Goal: Answer question/provide support: Share knowledge or assist other users

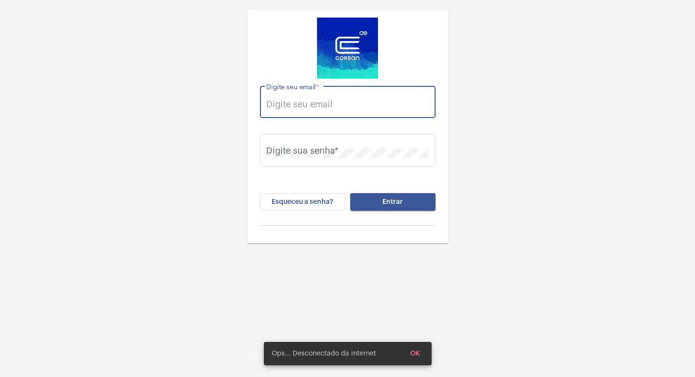
click at [292, 102] on input "Digite seu email *" at bounding box center [347, 104] width 162 height 10
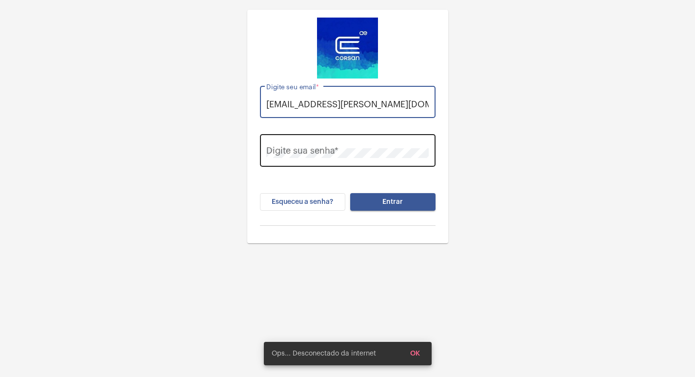
type input "[EMAIL_ADDRESS][PERSON_NAME][DOMAIN_NAME]"
click at [305, 143] on div "Digite sua senha *" at bounding box center [347, 149] width 162 height 35
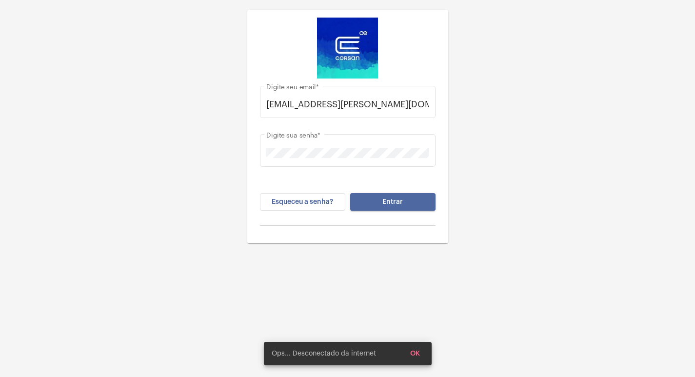
click at [380, 196] on button "Entrar" at bounding box center [392, 202] width 85 height 18
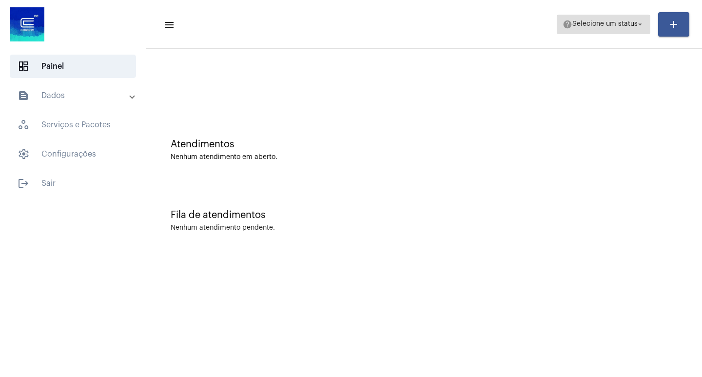
click at [643, 18] on span "help Selecione um status arrow_drop_down" at bounding box center [604, 24] width 82 height 18
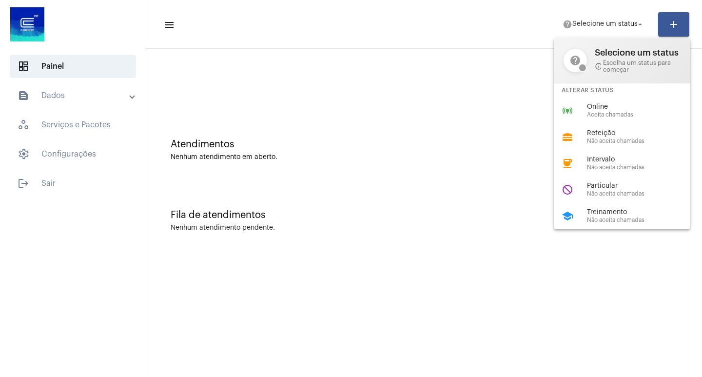
click at [587, 111] on div "online_prediction Online Aceita chamadas" at bounding box center [630, 111] width 152 height 26
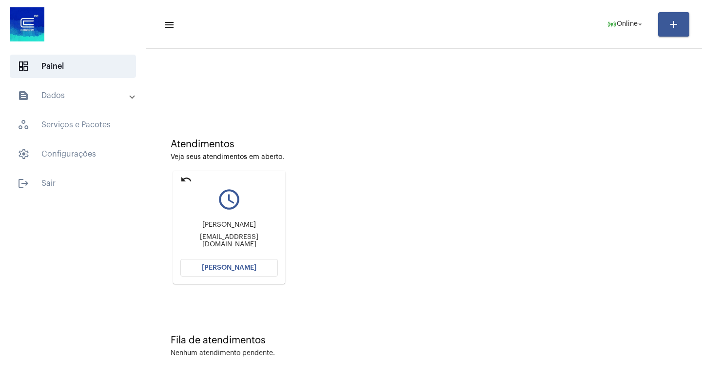
click at [210, 267] on span "[PERSON_NAME]" at bounding box center [229, 267] width 55 height 7
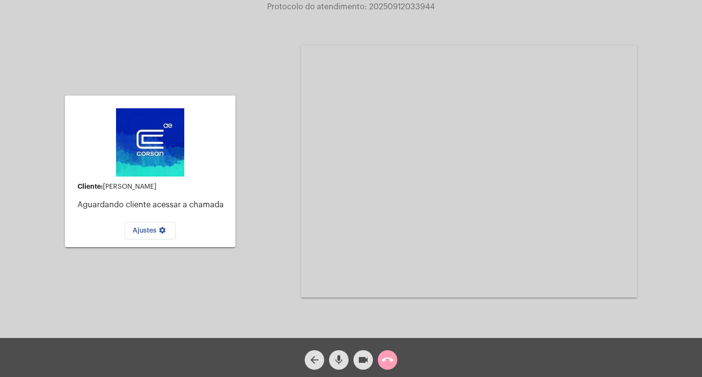
click at [381, 363] on button "call_end" at bounding box center [388, 360] width 20 height 20
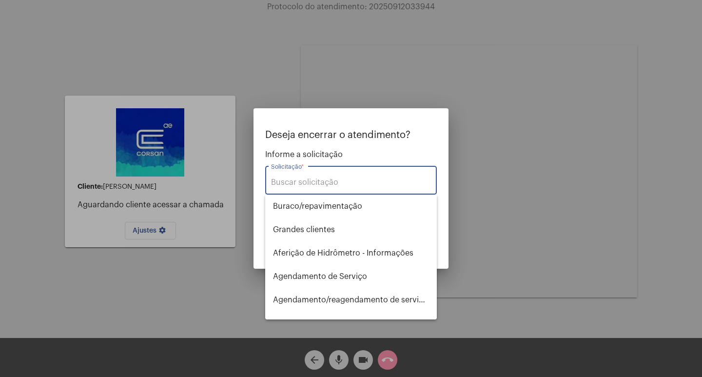
drag, startPoint x: 339, startPoint y: 187, endPoint x: 334, endPoint y: 185, distance: 5.1
click at [334, 185] on input "Solicitação *" at bounding box center [351, 182] width 160 height 9
type input "c"
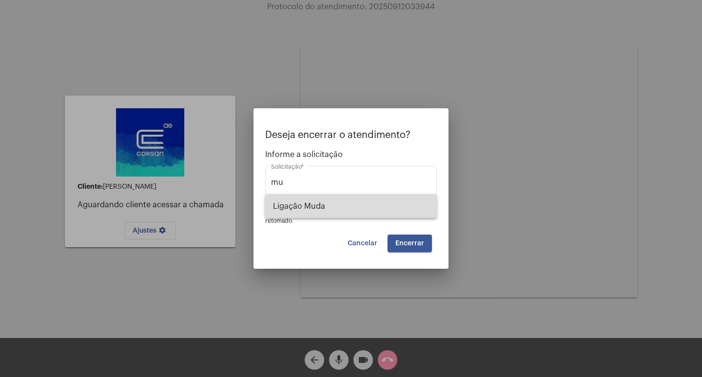
drag, startPoint x: 420, startPoint y: 211, endPoint x: 414, endPoint y: 211, distance: 5.4
click at [414, 211] on span "Ligação Muda" at bounding box center [351, 206] width 156 height 23
type input "Ligação Muda"
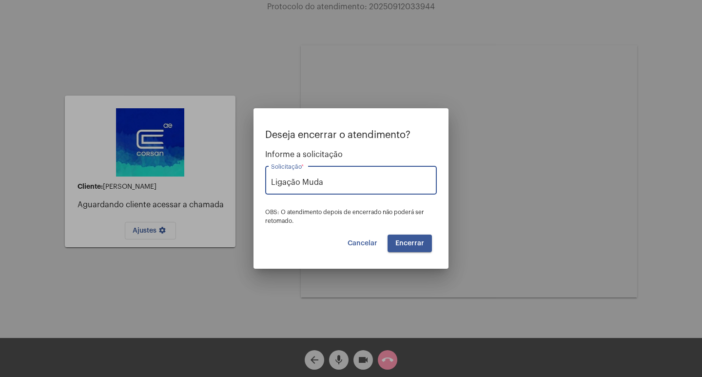
click at [416, 239] on button "Encerrar" at bounding box center [410, 243] width 44 height 18
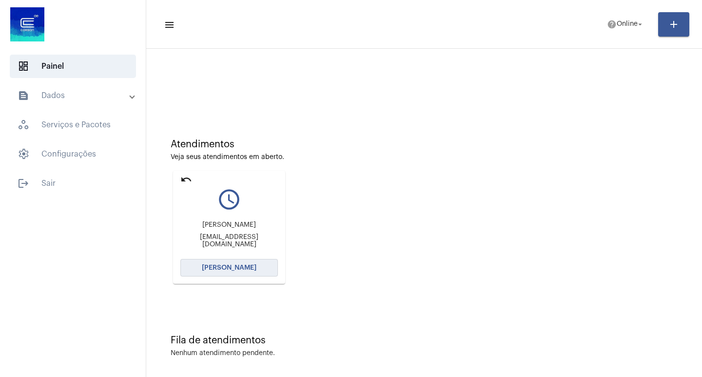
click at [268, 271] on button "[PERSON_NAME]" at bounding box center [229, 268] width 98 height 18
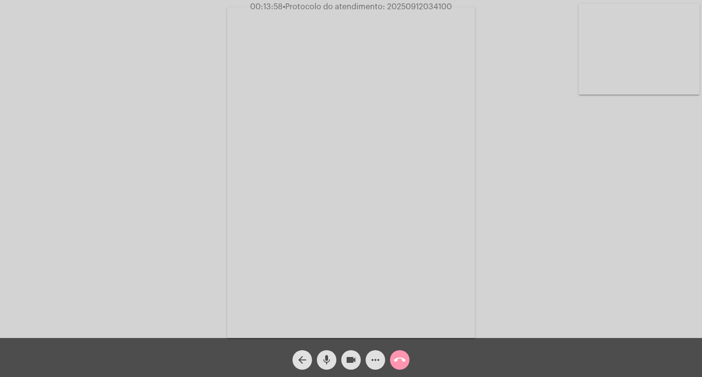
click at [419, 9] on span "• Protocolo do atendimento: 20250912034100" at bounding box center [367, 7] width 169 height 8
copy span "20250912034100"
click at [558, 196] on div "Acessando Câmera e Microfone..." at bounding box center [351, 171] width 700 height 338
click at [371, 352] on span "more_horiz" at bounding box center [376, 360] width 12 height 20
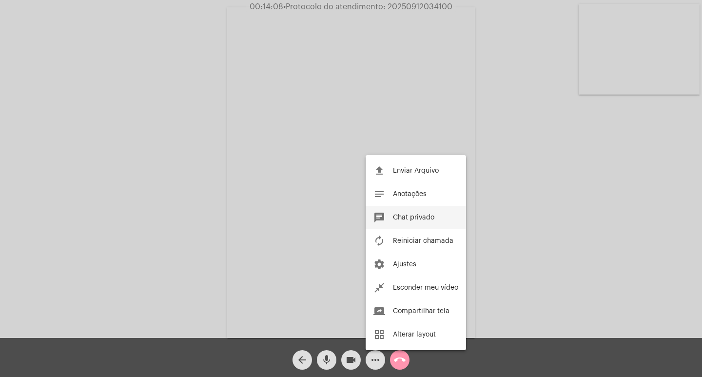
click at [431, 215] on span "Chat privado" at bounding box center [413, 217] width 41 height 7
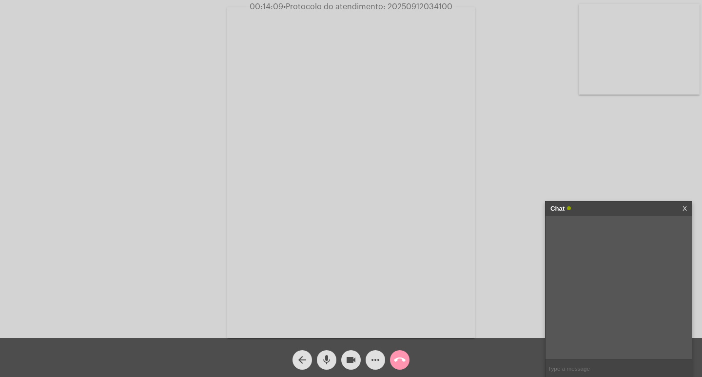
click at [620, 363] on input "text" at bounding box center [619, 368] width 146 height 17
click at [373, 356] on mat-icon "more_horiz" at bounding box center [376, 360] width 12 height 12
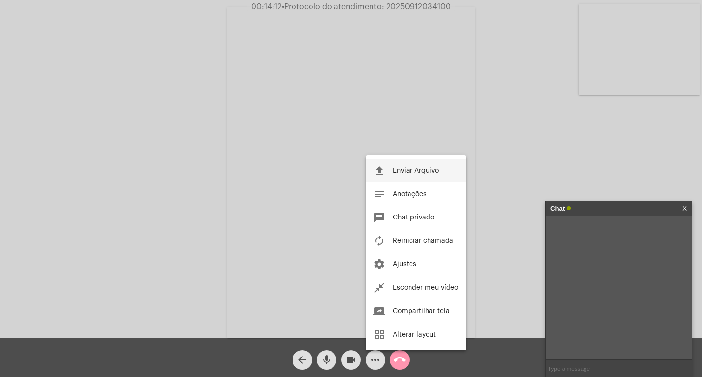
click at [396, 177] on button "file_upload Enviar Arquivo" at bounding box center [416, 170] width 100 height 23
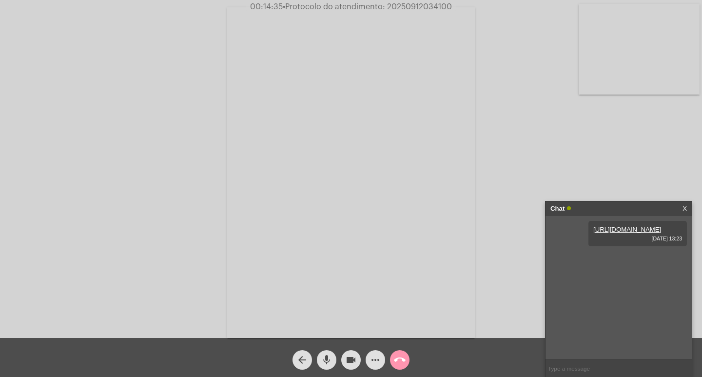
click at [612, 149] on div "Acessando Câmera e Microfone..." at bounding box center [351, 171] width 700 height 338
click at [440, 11] on span "00:14:37 • Protocolo do atendimento: 20250912034100" at bounding box center [351, 7] width 209 height 10
click at [437, 2] on span "00:14:37 • Protocolo do atendimento: 20250912034100" at bounding box center [351, 7] width 209 height 10
click at [437, 3] on span "00:14:37 • Protocolo do atendimento: 20250912034100" at bounding box center [351, 7] width 209 height 10
copy span "20250912034100"
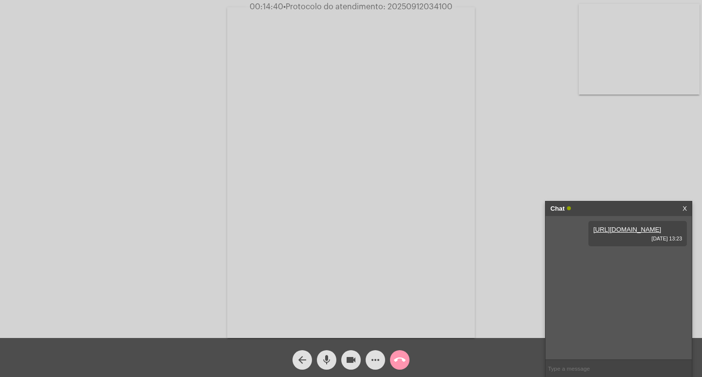
click at [585, 370] on input "text" at bounding box center [619, 368] width 146 height 17
paste input "20250912034100"
type input "20250912034100"
click at [602, 368] on input "20250912034100" at bounding box center [619, 368] width 146 height 17
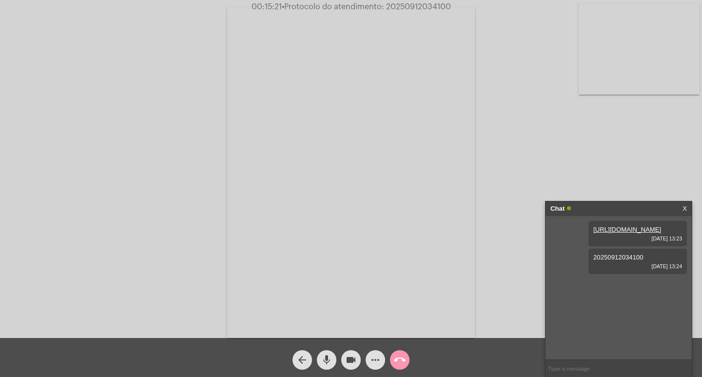
click at [605, 211] on div "Chat" at bounding box center [608, 208] width 116 height 15
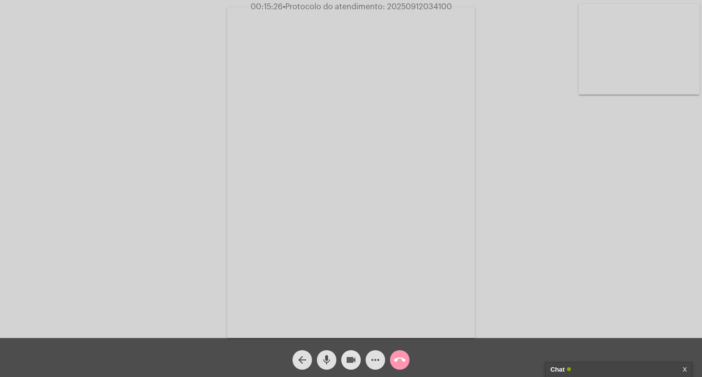
click at [354, 365] on mat-icon "videocam" at bounding box center [351, 360] width 12 height 12
click at [332, 356] on mat-icon "mic" at bounding box center [327, 360] width 12 height 12
click at [396, 359] on mat-icon "call_end" at bounding box center [400, 360] width 12 height 12
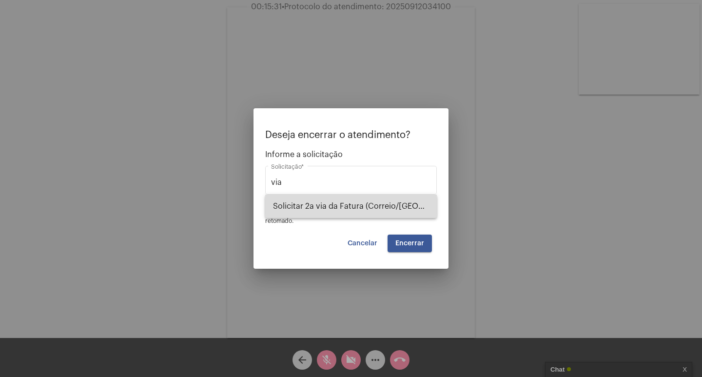
click at [390, 207] on span "Solicitar 2a via da Fatura (Correio/[GEOGRAPHIC_DATA]/Email)" at bounding box center [351, 206] width 156 height 23
type input "Solicitar 2a via da Fatura (Correio/[GEOGRAPHIC_DATA]/Email)"
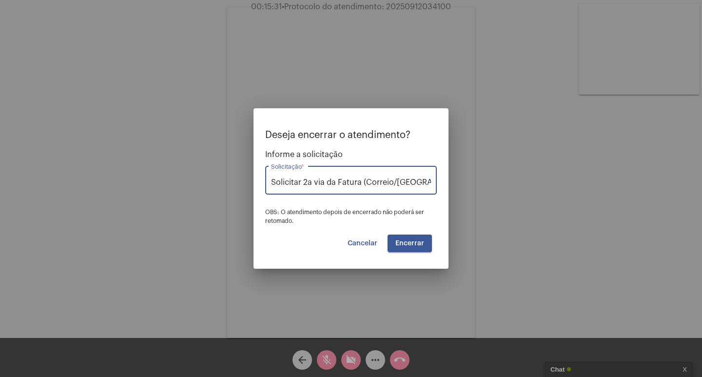
drag, startPoint x: 409, startPoint y: 233, endPoint x: 411, endPoint y: 238, distance: 5.7
click at [410, 236] on div "Deseja encerrar o atendimento? Informe a solicitação Solicitar 2a via da Fatura…" at bounding box center [351, 191] width 172 height 122
click at [412, 239] on button "Encerrar" at bounding box center [410, 243] width 44 height 18
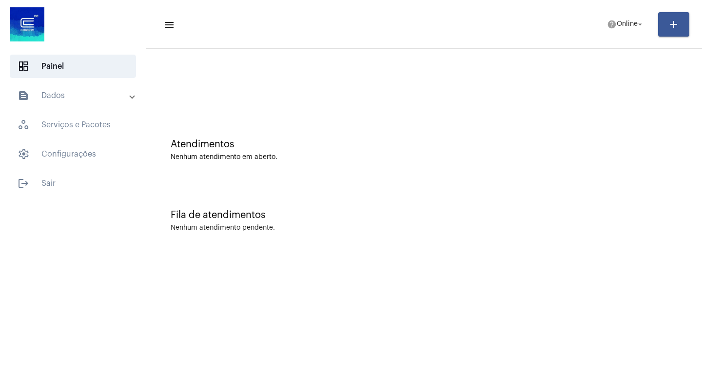
click at [619, 12] on mat-toolbar-row "menu help Online arrow_drop_down add" at bounding box center [424, 24] width 556 height 31
click at [619, 18] on span "help Online arrow_drop_down" at bounding box center [626, 24] width 38 height 18
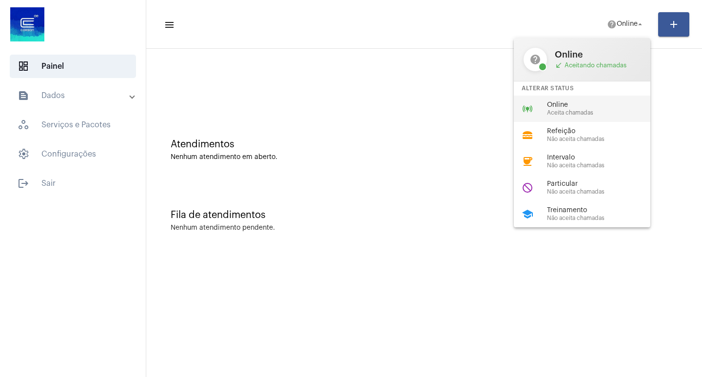
click at [622, 113] on span "Aceita chamadas" at bounding box center [602, 113] width 111 height 6
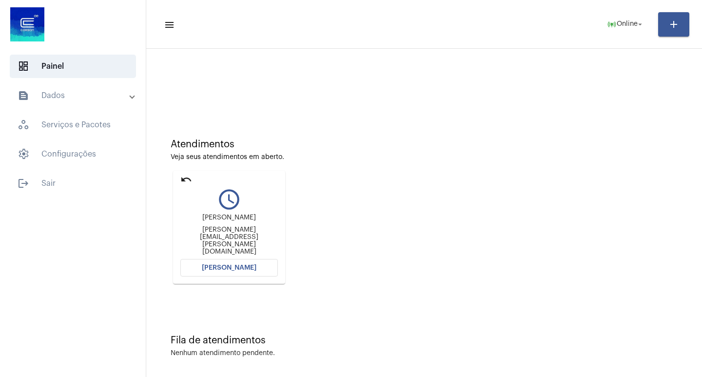
click at [256, 275] on button "[PERSON_NAME]" at bounding box center [229, 268] width 98 height 18
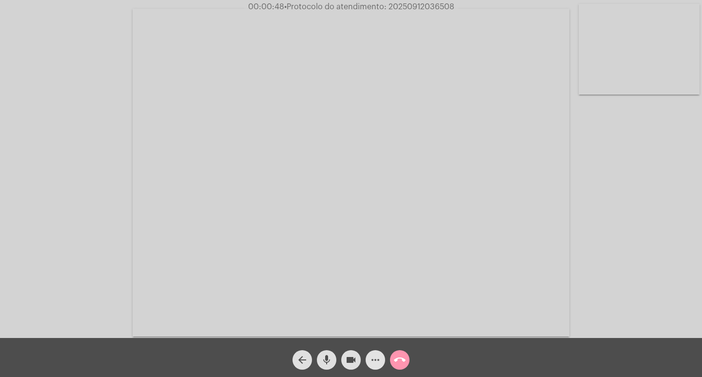
click at [379, 357] on mat-icon "more_horiz" at bounding box center [376, 360] width 12 height 12
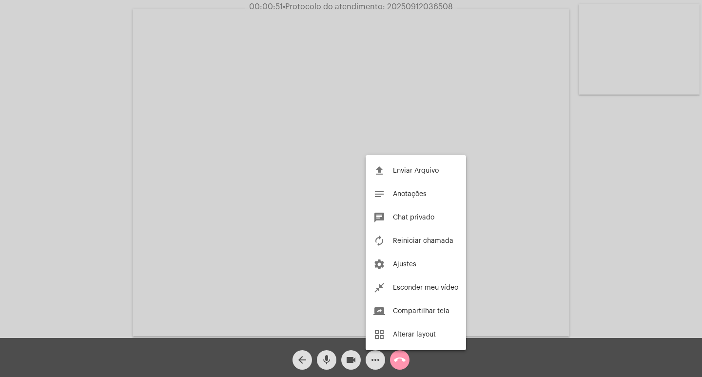
click at [328, 199] on div at bounding box center [351, 188] width 702 height 377
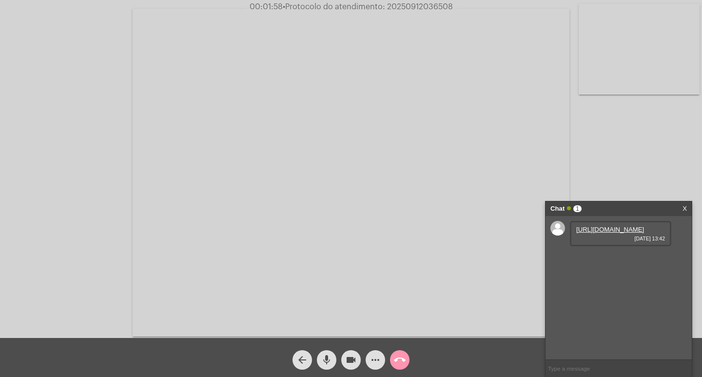
click at [632, 233] on link "[URL][DOMAIN_NAME]" at bounding box center [610, 229] width 68 height 7
click at [625, 261] on link "[URL][DOMAIN_NAME]" at bounding box center [610, 257] width 68 height 7
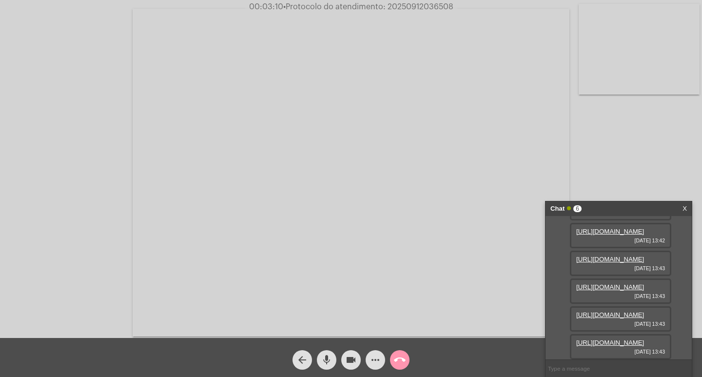
scroll to position [49, 0]
click at [608, 263] on link "[URL][DOMAIN_NAME]" at bounding box center [610, 258] width 68 height 7
click at [608, 299] on span "[DATE] 13:43" at bounding box center [620, 296] width 89 height 6
click at [607, 299] on span "[DATE] 13:43" at bounding box center [620, 296] width 89 height 6
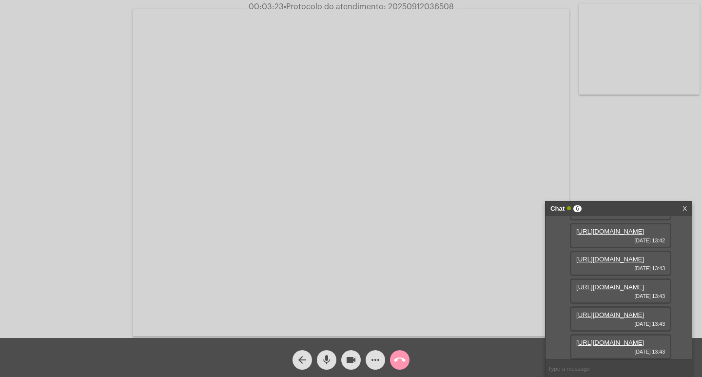
click at [605, 291] on link "[URL][DOMAIN_NAME]" at bounding box center [610, 286] width 68 height 7
click at [630, 311] on link "[URL][DOMAIN_NAME]" at bounding box center [610, 314] width 68 height 7
click at [621, 339] on link "[URL][DOMAIN_NAME]" at bounding box center [610, 342] width 68 height 7
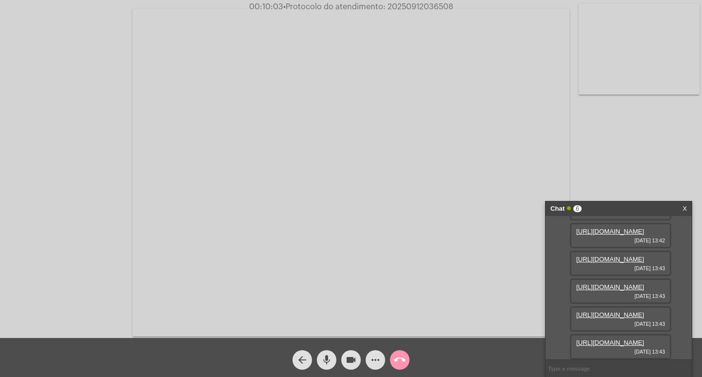
click at [402, 1] on div "Acessando Câmera e Microfone..." at bounding box center [351, 169] width 702 height 338
click at [405, 10] on span "• Protocolo do atendimento: 20250912036508" at bounding box center [368, 7] width 170 height 8
copy span "20250912036508"
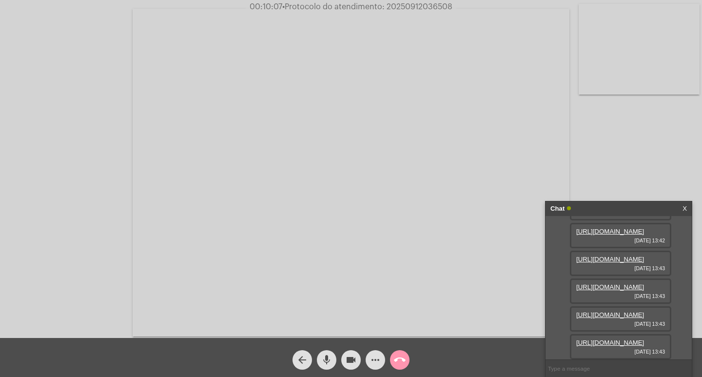
click at [592, 362] on input "text" at bounding box center [619, 368] width 146 height 17
paste input "20250912036508"
type input "20250912036508"
click at [613, 370] on input "20250912036508" at bounding box center [619, 368] width 146 height 17
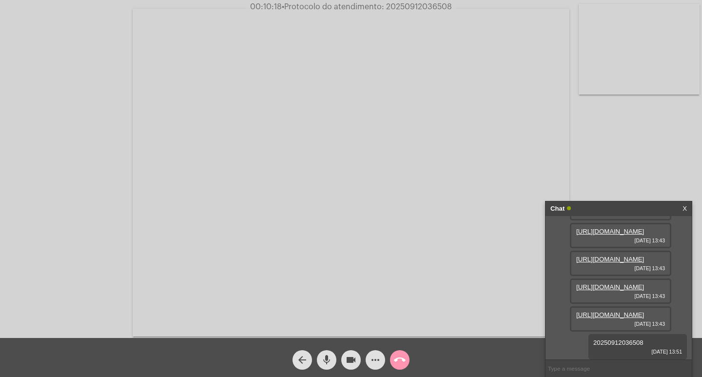
click at [595, 206] on div "Chat" at bounding box center [608, 208] width 116 height 15
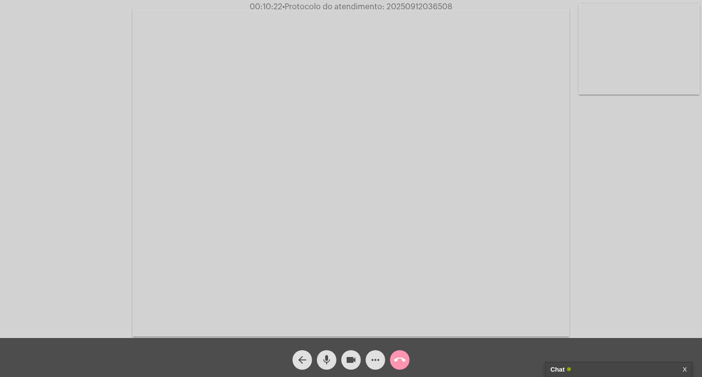
click at [356, 357] on mat-icon "videocam" at bounding box center [351, 360] width 12 height 12
click at [323, 354] on mat-icon "mic" at bounding box center [327, 360] width 12 height 12
click at [403, 354] on mat-icon "call_end" at bounding box center [400, 360] width 12 height 12
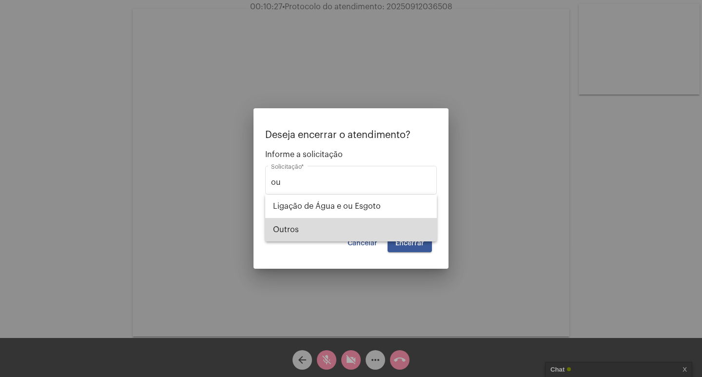
click at [380, 218] on span "Outros" at bounding box center [351, 229] width 156 height 23
type input "Outros"
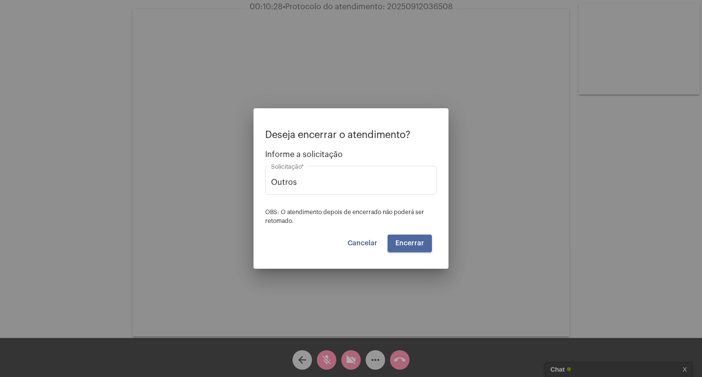
click at [408, 235] on button "Encerrar" at bounding box center [410, 243] width 44 height 18
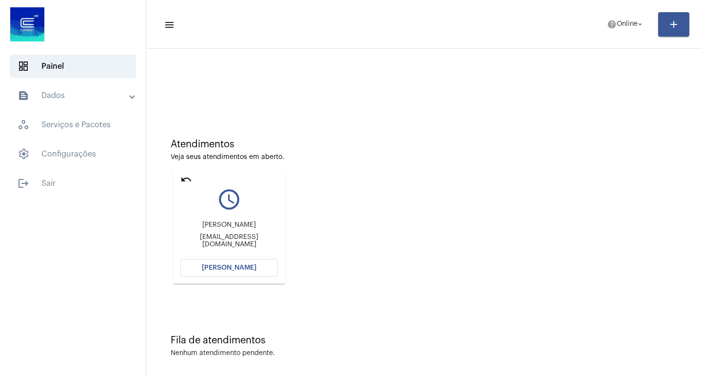
click at [183, 181] on mat-icon "undo" at bounding box center [186, 180] width 12 height 12
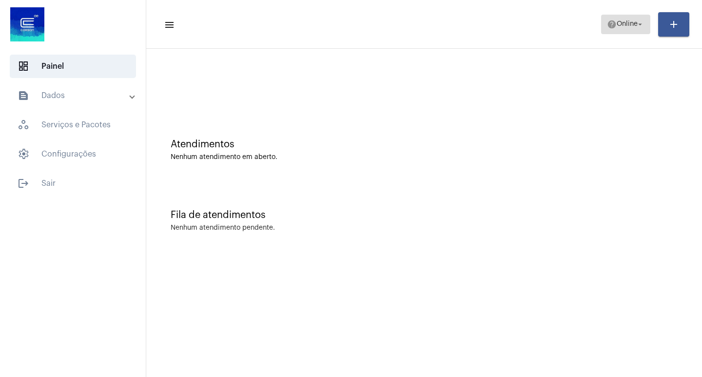
click at [632, 28] on span "help Online arrow_drop_down" at bounding box center [626, 24] width 38 height 18
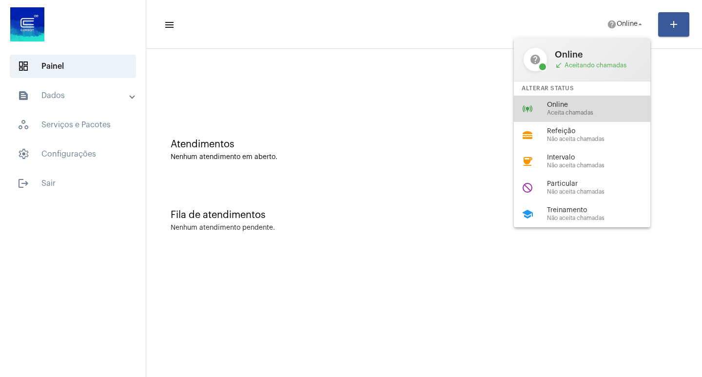
click at [612, 98] on div "online_prediction Online Aceita chamadas" at bounding box center [590, 109] width 152 height 26
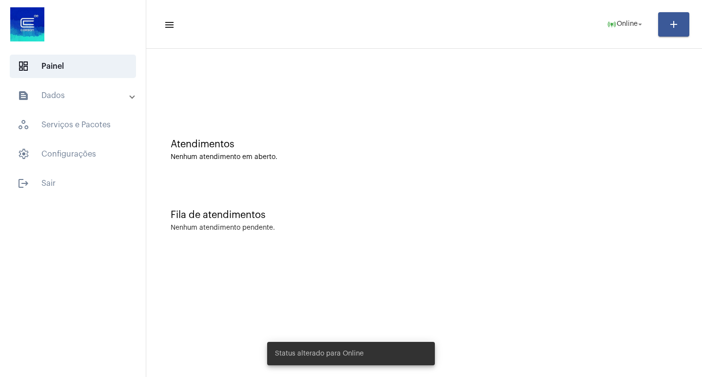
click at [344, 302] on mat-sidenav-content "menu online_prediction Online arrow_drop_down add Atendimentos Nenhum atendimen…" at bounding box center [424, 188] width 556 height 377
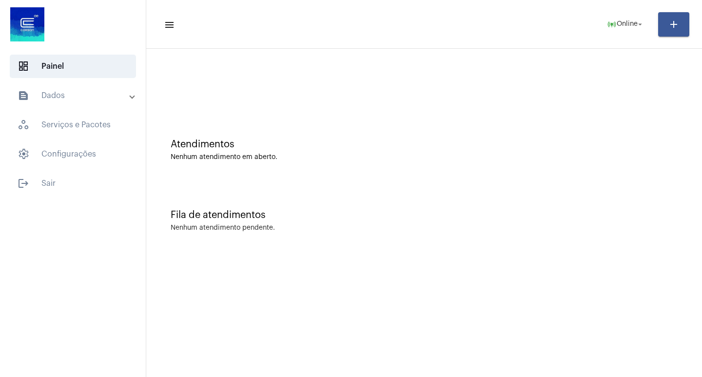
click at [540, 312] on mat-sidenav-content "menu online_prediction Online arrow_drop_down add Atendimentos Nenhum atendimen…" at bounding box center [424, 188] width 556 height 377
click at [613, 29] on span "help Online arrow_drop_down" at bounding box center [626, 24] width 38 height 18
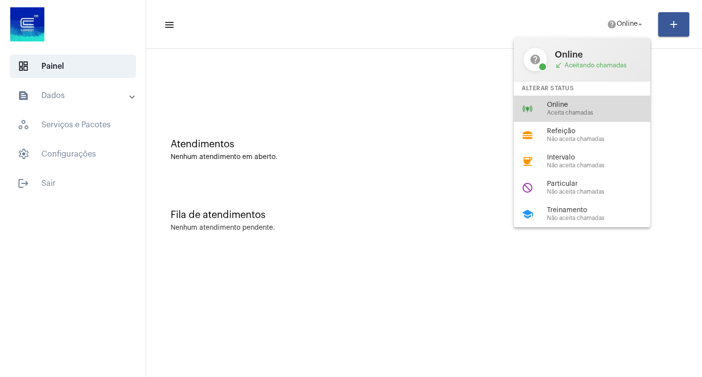
click at [626, 108] on span "Online" at bounding box center [602, 104] width 111 height 7
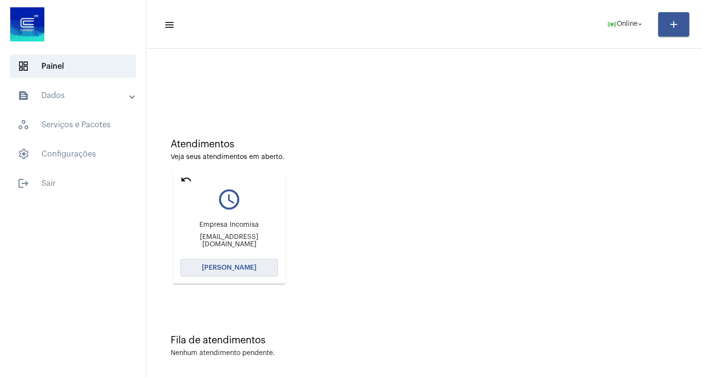
click at [270, 261] on button "[PERSON_NAME]" at bounding box center [229, 268] width 98 height 18
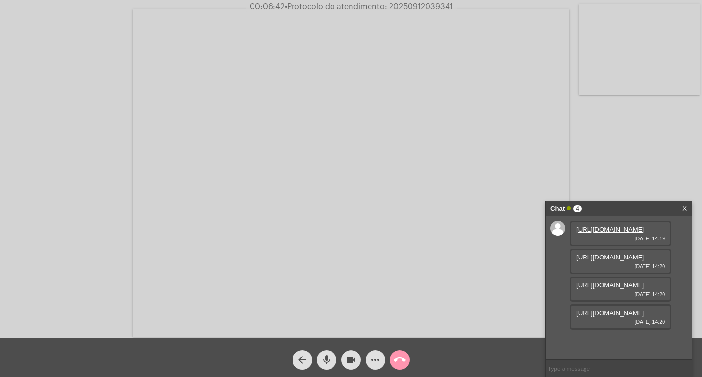
click at [601, 233] on link "https://neft-transfer-bucket.s3.amazonaws.com/temp-e56dcaf7-e01e-2968-f467-f132…" at bounding box center [610, 229] width 68 height 7
click at [596, 284] on link "https://neft-transfer-bucket.s3.amazonaws.com/temp-2cbd0fc2-b1c5-55d5-4fd2-9e12…" at bounding box center [610, 286] width 68 height 7
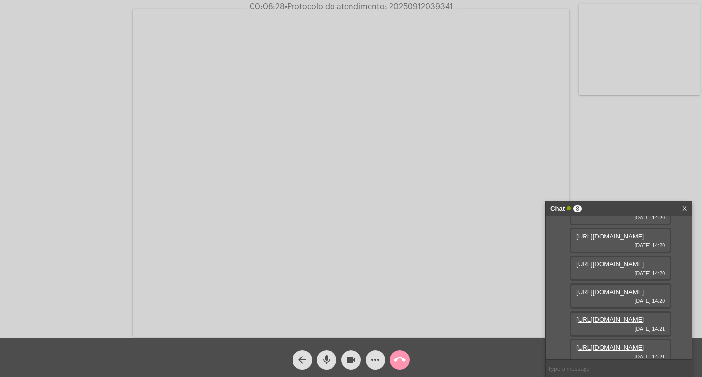
click at [618, 240] on link "https://neft-transfer-bucket.s3.amazonaws.com/temp-f7a3904f-e242-0d7e-bc51-8a0f…" at bounding box center [610, 236] width 68 height 7
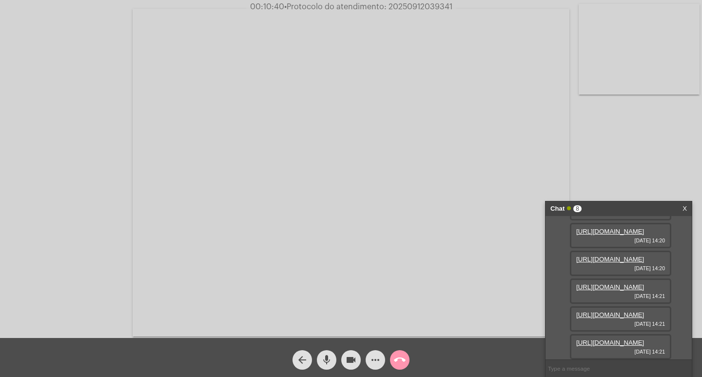
scroll to position [146, 0]
click at [622, 263] on link "https://neft-transfer-bucket.s3.amazonaws.com/temp-e810752d-06c9-091e-8524-c445…" at bounding box center [610, 258] width 68 height 7
click at [598, 311] on link "https://neft-transfer-bucket.s3.amazonaws.com/temp-29afbe7b-2cac-56cb-d936-7881…" at bounding box center [610, 314] width 68 height 7
click at [347, 353] on span "videocam" at bounding box center [351, 360] width 12 height 20
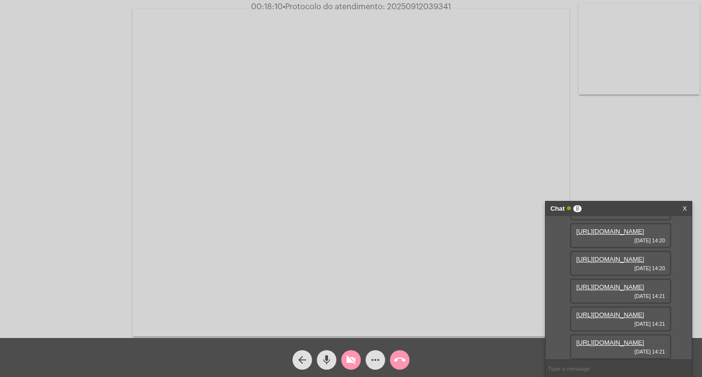
click at [330, 365] on mat-icon "mic" at bounding box center [327, 360] width 12 height 12
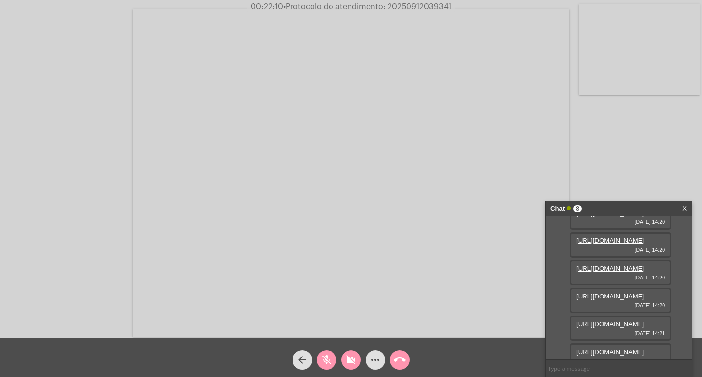
scroll to position [0, 0]
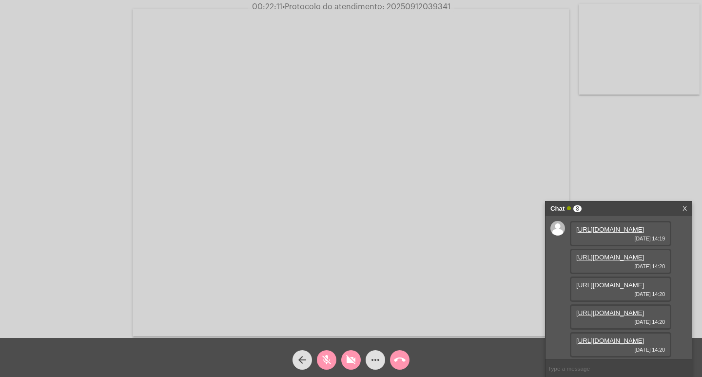
click at [613, 233] on link "https://neft-transfer-bucket.s3.amazonaws.com/temp-e56dcaf7-e01e-2968-f467-f132…" at bounding box center [610, 229] width 68 height 7
click at [611, 261] on link "https://neft-transfer-bucket.s3.amazonaws.com/temp-c52dec05-00b3-3679-dcde-531b…" at bounding box center [610, 257] width 68 height 7
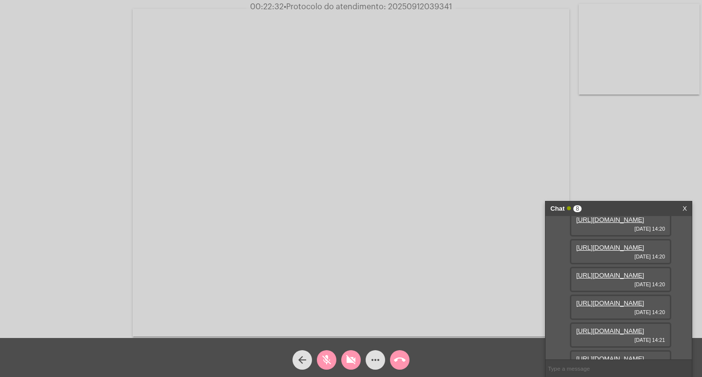
scroll to position [49, 0]
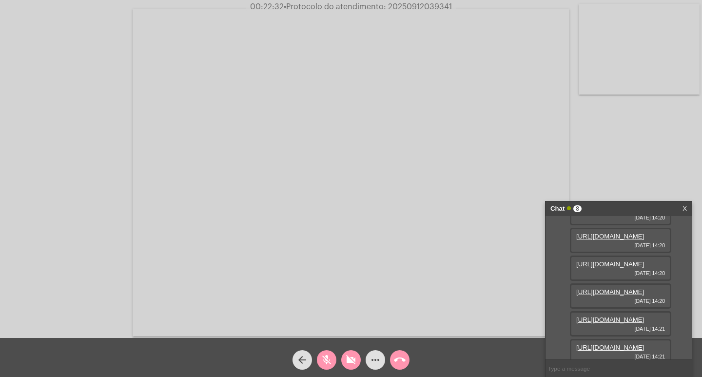
click at [602, 240] on link "https://neft-transfer-bucket.s3.amazonaws.com/temp-f7a3904f-e242-0d7e-bc51-8a0f…" at bounding box center [610, 236] width 68 height 7
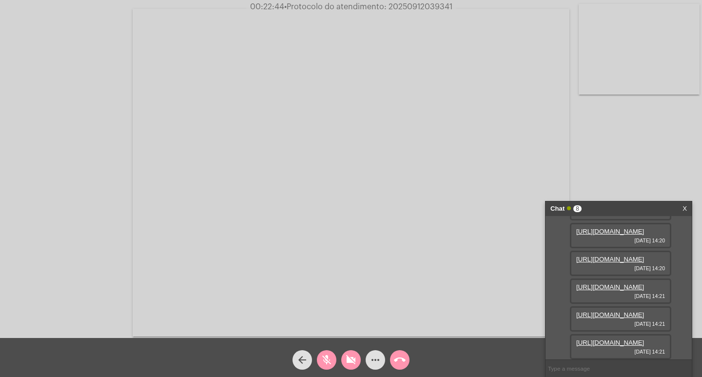
scroll to position [146, 0]
click at [614, 231] on link "https://neft-transfer-bucket.s3.amazonaws.com/temp-2cbd0fc2-b1c5-55d5-4fd2-9e12…" at bounding box center [610, 231] width 68 height 7
click at [624, 255] on link "https://neft-transfer-bucket.s3.amazonaws.com/temp-e810752d-06c9-091e-8524-c445…" at bounding box center [610, 258] width 68 height 7
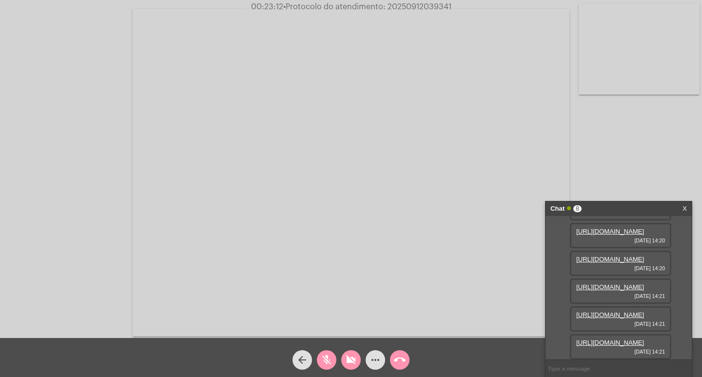
click at [614, 283] on link "https://neft-transfer-bucket.s3.amazonaws.com/temp-7c44c413-0f87-4f14-105f-89c1…" at bounding box center [610, 286] width 68 height 7
click at [617, 311] on link "https://neft-transfer-bucket.s3.amazonaws.com/temp-29afbe7b-2cac-56cb-d936-7881…" at bounding box center [610, 314] width 68 height 7
click at [628, 339] on link "https://neft-transfer-bucket.s3.amazonaws.com/temp-21c52ad3-b77f-3889-4243-75e6…" at bounding box center [610, 342] width 68 height 7
drag, startPoint x: 379, startPoint y: 355, endPoint x: 363, endPoint y: 370, distance: 22.4
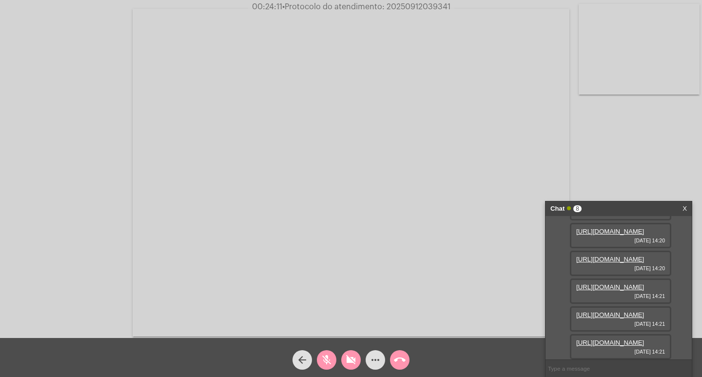
drag, startPoint x: 363, startPoint y: 370, endPoint x: 318, endPoint y: 212, distance: 164.1
click at [318, 212] on video at bounding box center [351, 173] width 437 height 328
click at [254, 57] on video at bounding box center [178, 171] width 336 height 252
click at [393, 5] on span "• Protocolo do atendimento: 20250912039341" at bounding box center [367, 7] width 168 height 8
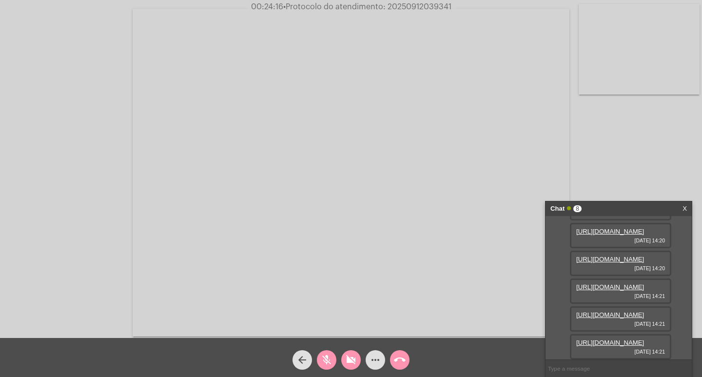
copy span "20250912039341"
click at [662, 162] on div "Acessando Câmera e Microfone..." at bounding box center [351, 171] width 700 height 338
click at [352, 368] on span "videocam_off" at bounding box center [351, 360] width 12 height 20
click at [320, 360] on button "mic_off" at bounding box center [327, 360] width 20 height 20
click at [406, 360] on button "call_end" at bounding box center [400, 360] width 20 height 20
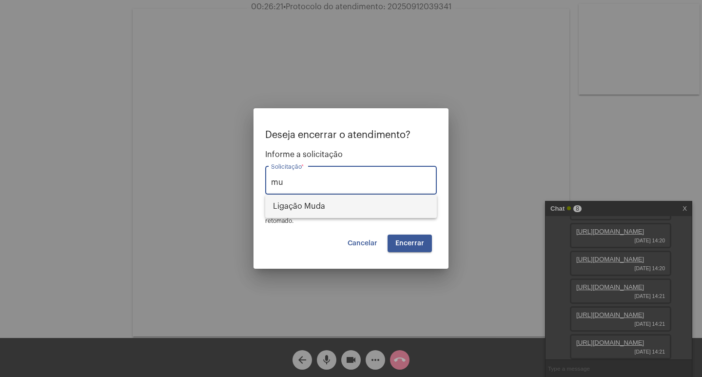
click at [353, 198] on span "Ligação Muda" at bounding box center [351, 206] width 156 height 23
type input "Ligação Muda"
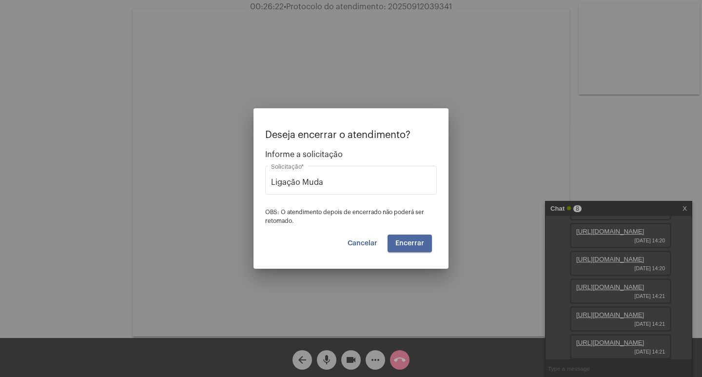
click at [408, 238] on button "Encerrar" at bounding box center [410, 243] width 44 height 18
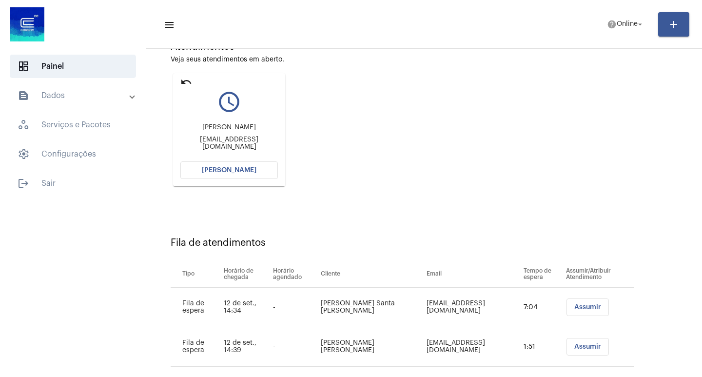
scroll to position [114, 0]
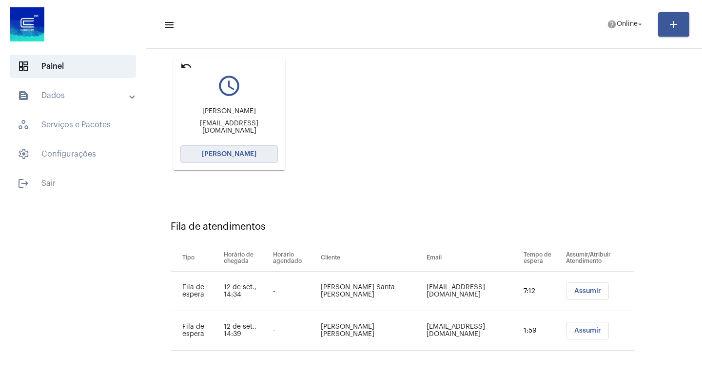
click at [248, 152] on span "[PERSON_NAME]" at bounding box center [229, 154] width 55 height 7
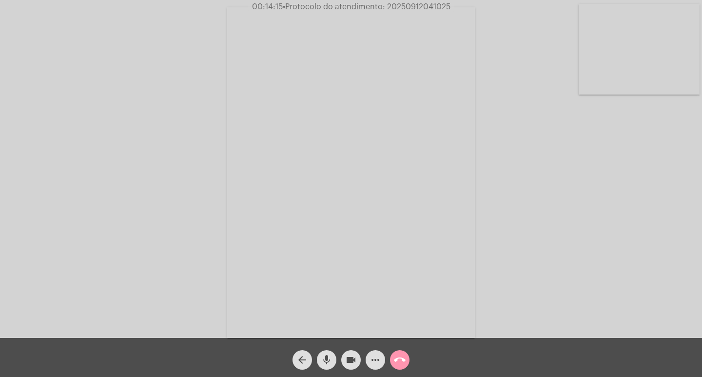
click at [435, 0] on div "Acessando Câmera e Microfone..." at bounding box center [351, 169] width 702 height 338
drag, startPoint x: 428, startPoint y: 2, endPoint x: 412, endPoint y: 11, distance: 17.9
click at [412, 11] on app-call "00:14:16 • Protocolo do atendimento: 20250912041025 Acessando Câmera e Microfon…" at bounding box center [351, 188] width 702 height 377
click at [405, 4] on span "• Protocolo do atendimento: 20250912041025" at bounding box center [367, 7] width 168 height 8
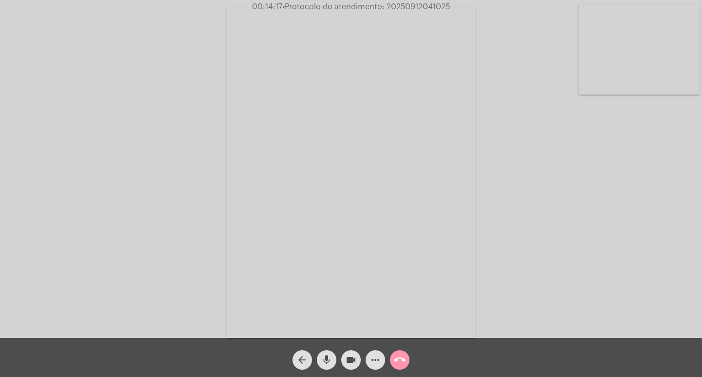
click at [405, 4] on span "• Protocolo do atendimento: 20250912041025" at bounding box center [366, 7] width 168 height 8
copy span "20250912041025"
click at [370, 365] on mat-icon "more_horiz" at bounding box center [376, 360] width 12 height 12
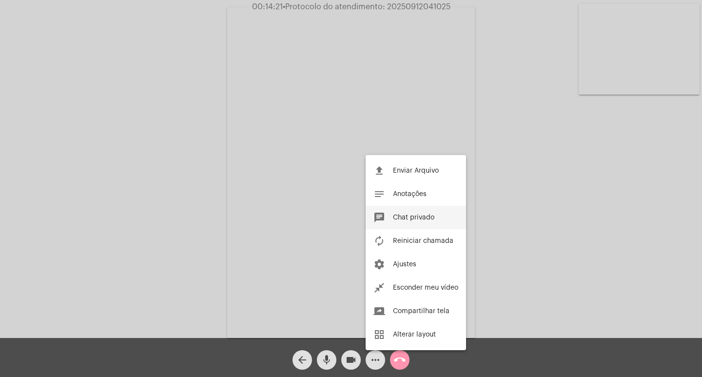
click at [422, 207] on button "chat Chat privado" at bounding box center [416, 217] width 100 height 23
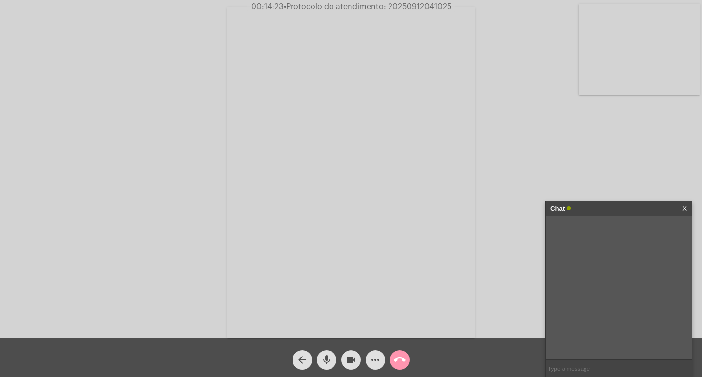
click at [615, 361] on input "text" at bounding box center [619, 368] width 146 height 17
paste input "20250912041025"
type input "20250912041025"
click at [644, 121] on div "Acessando Câmera e Microfone..." at bounding box center [351, 171] width 700 height 338
click at [641, 366] on input "20250912041025" at bounding box center [619, 368] width 146 height 17
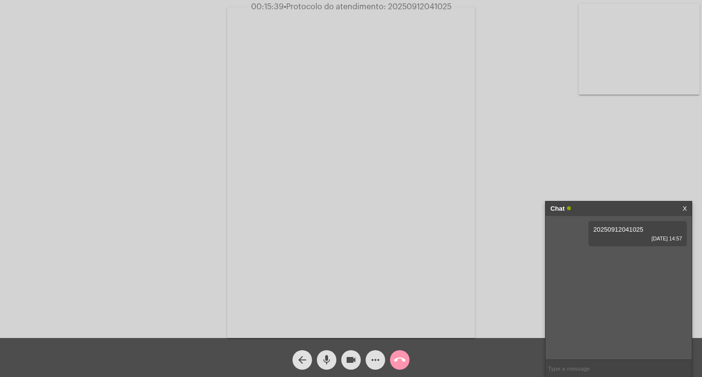
click at [599, 212] on div "Chat" at bounding box center [608, 208] width 116 height 15
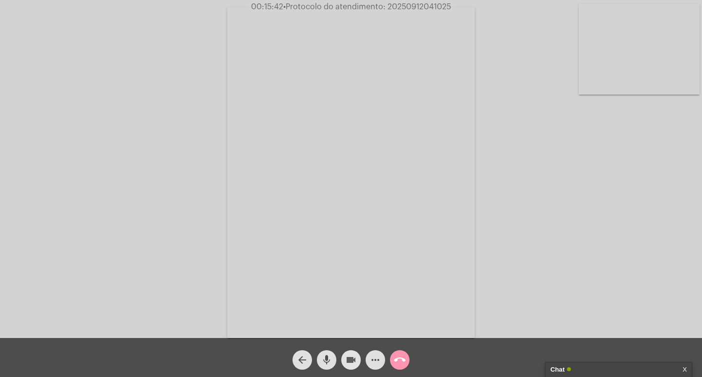
click at [342, 358] on button "videocam" at bounding box center [351, 360] width 20 height 20
click at [323, 355] on mat-icon "mic" at bounding box center [327, 360] width 12 height 12
click at [394, 362] on mat-icon "call_end" at bounding box center [400, 360] width 12 height 12
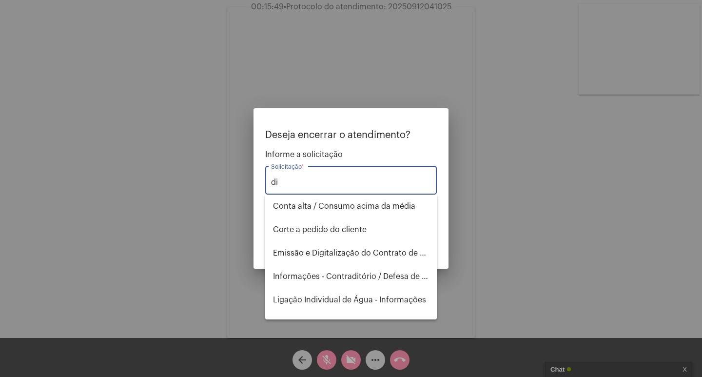
type input "d"
type input "r"
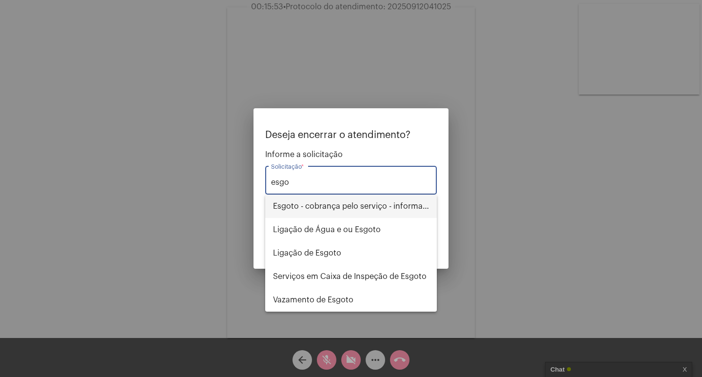
click at [374, 207] on span "Esgoto - cobrança pelo serviço - informações" at bounding box center [351, 206] width 156 height 23
type input "Esgoto - cobrança pelo serviço - informações"
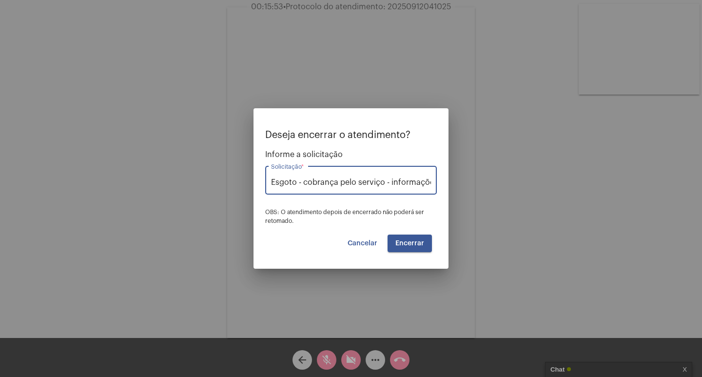
scroll to position [0, 5]
click at [418, 243] on span "Encerrar" at bounding box center [409, 243] width 29 height 7
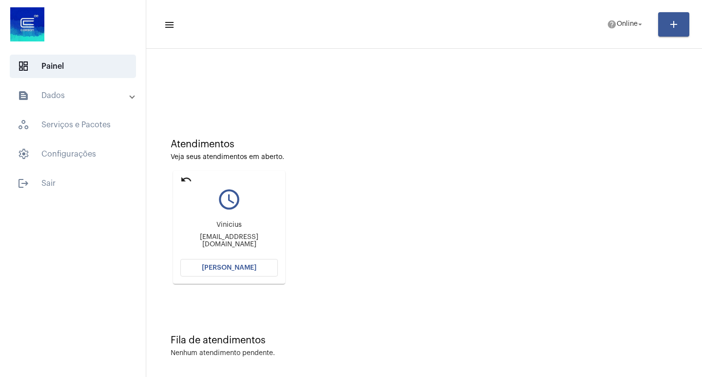
click at [186, 178] on mat-icon "undo" at bounding box center [186, 180] width 12 height 12
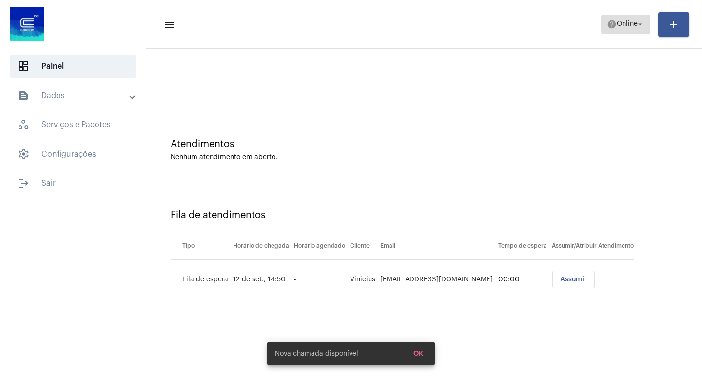
click at [627, 16] on span "help Online arrow_drop_down" at bounding box center [626, 24] width 38 height 18
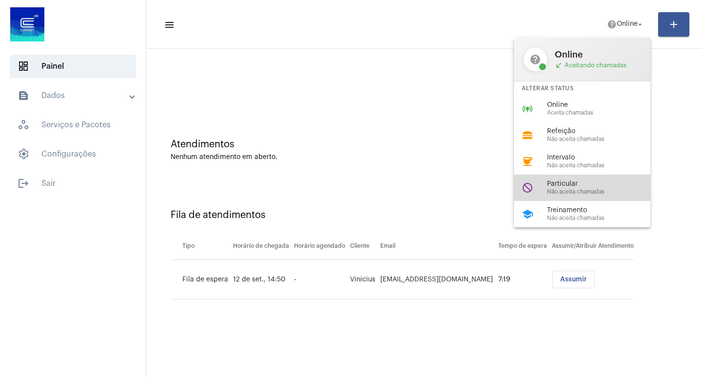
click at [604, 195] on div "do_not_disturb Particular Não aceita chamadas" at bounding box center [590, 188] width 152 height 26
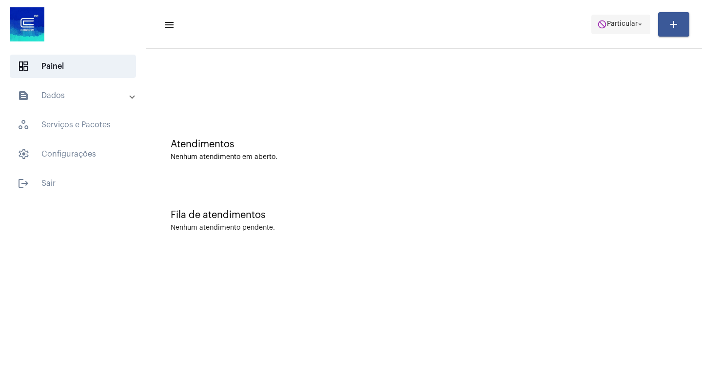
click at [628, 34] on button "do_not_disturb Particular arrow_drop_down" at bounding box center [620, 25] width 59 height 20
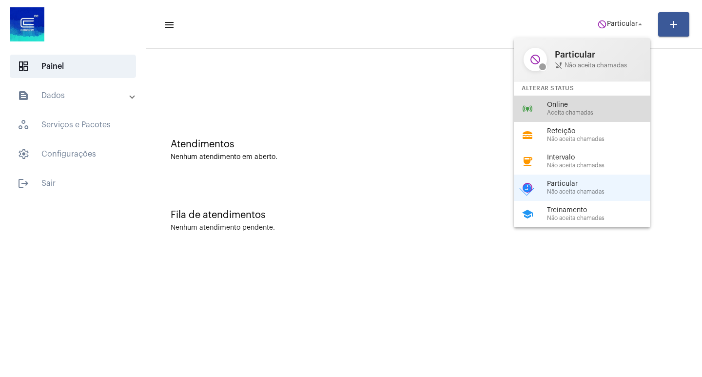
click at [603, 113] on span "Aceita chamadas" at bounding box center [602, 113] width 111 height 6
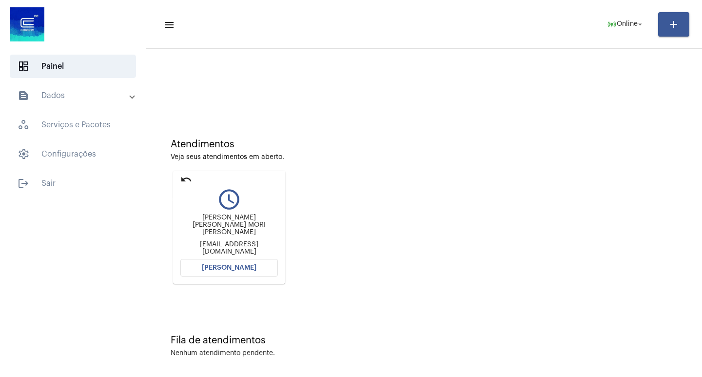
click at [183, 180] on mat-icon "undo" at bounding box center [186, 180] width 12 height 12
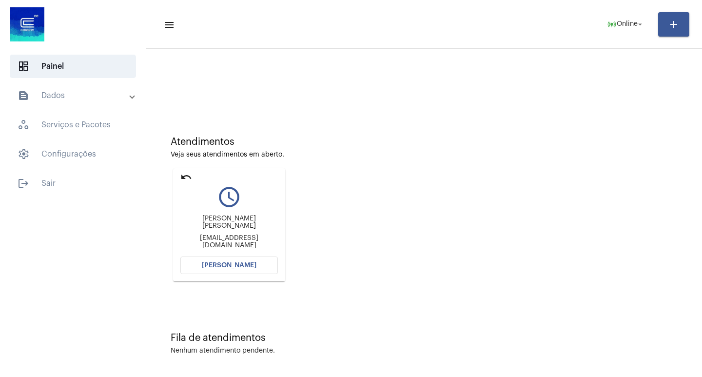
scroll to position [4, 0]
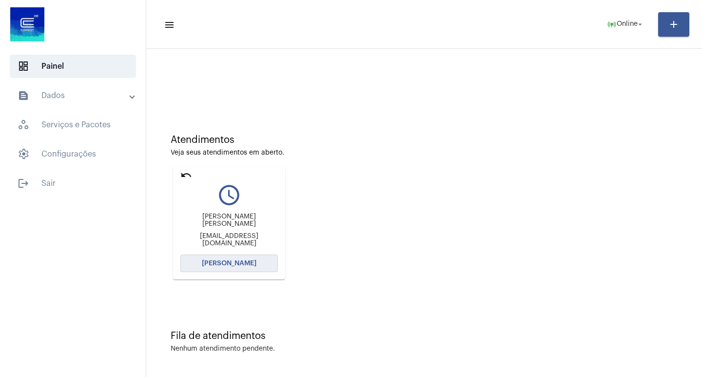
click at [256, 258] on button "[PERSON_NAME]" at bounding box center [229, 263] width 98 height 18
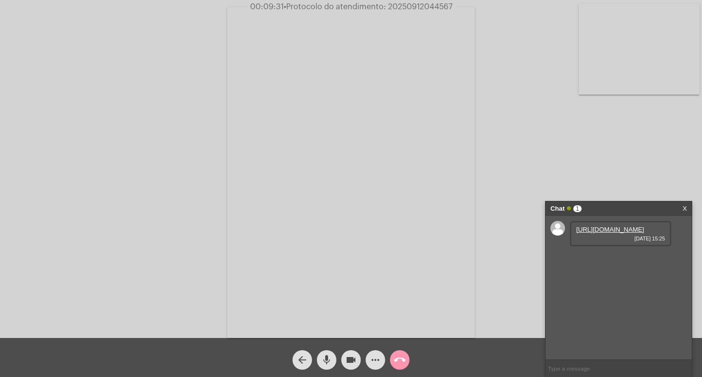
click at [626, 233] on link "https://neft-transfer-bucket.s3.amazonaws.com/temp-08e9804c-cb35-d854-7e05-2362…" at bounding box center [610, 229] width 68 height 7
click at [347, 362] on mat-icon "videocam" at bounding box center [351, 360] width 12 height 12
click at [353, 366] on span "videocam_off" at bounding box center [351, 360] width 12 height 20
click at [411, 9] on span "• Protocolo do atendimento: 20250912044567" at bounding box center [368, 7] width 169 height 8
click at [406, 9] on span "• Protocolo do atendimento: 20250912044567" at bounding box center [368, 7] width 169 height 8
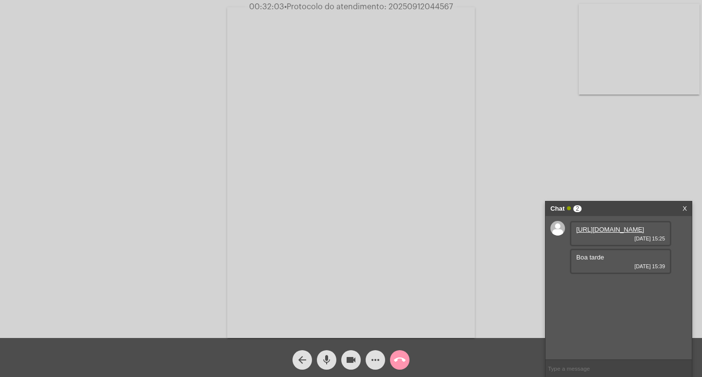
click at [406, 8] on span "• Protocolo do atendimento: 20250912044567" at bounding box center [368, 7] width 169 height 8
copy span "20250912044567"
click at [616, 363] on input "text" at bounding box center [619, 368] width 146 height 17
paste input "20250912044567"
type input "20250912044567"
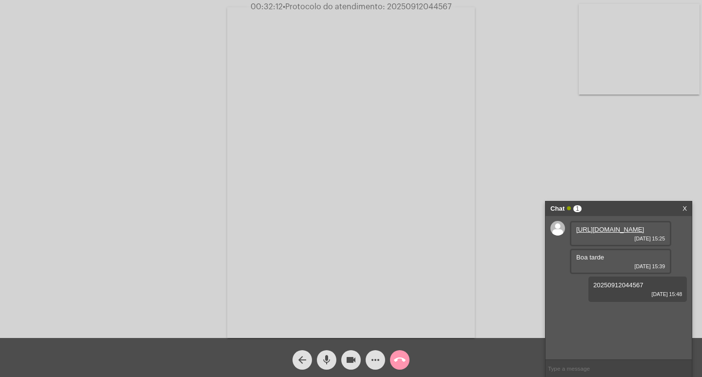
click at [649, 204] on div "Chat 1" at bounding box center [608, 208] width 116 height 15
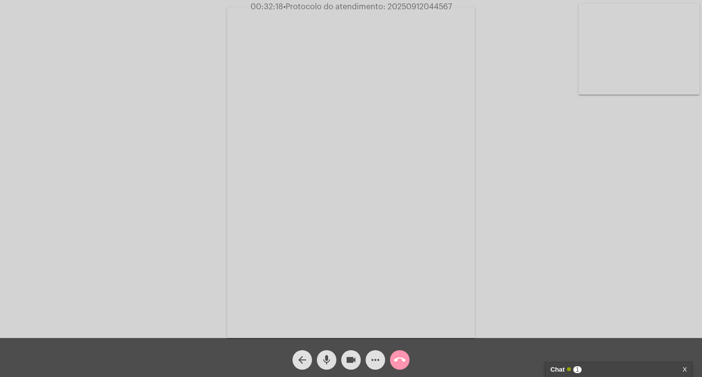
click at [355, 357] on mat-icon "videocam" at bounding box center [351, 360] width 12 height 12
click at [328, 356] on mat-icon "mic" at bounding box center [327, 360] width 12 height 12
click at [398, 358] on mat-icon "call_end" at bounding box center [400, 360] width 12 height 12
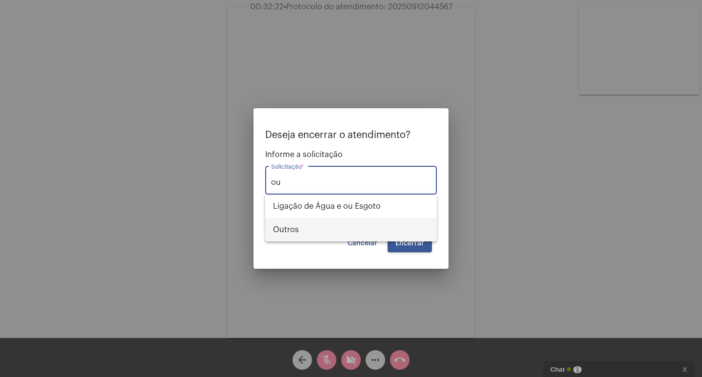
drag, startPoint x: 365, startPoint y: 223, endPoint x: 404, endPoint y: 240, distance: 42.1
click at [366, 223] on span "Outros" at bounding box center [351, 229] width 156 height 23
type input "Outros"
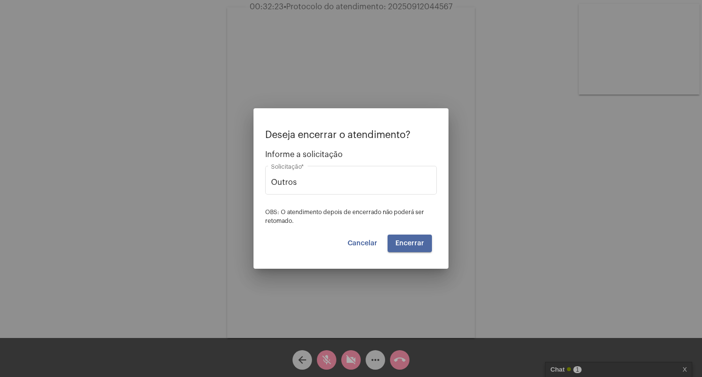
click at [408, 241] on span "Encerrar" at bounding box center [409, 243] width 29 height 7
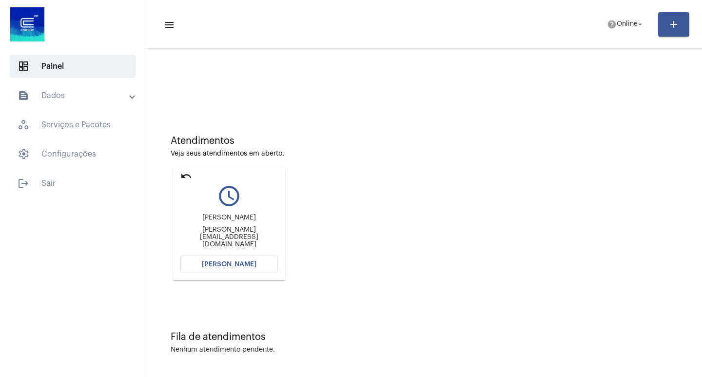
scroll to position [4, 0]
click at [182, 173] on mat-icon "undo" at bounding box center [186, 175] width 12 height 12
click at [274, 264] on button "[PERSON_NAME]" at bounding box center [229, 263] width 98 height 18
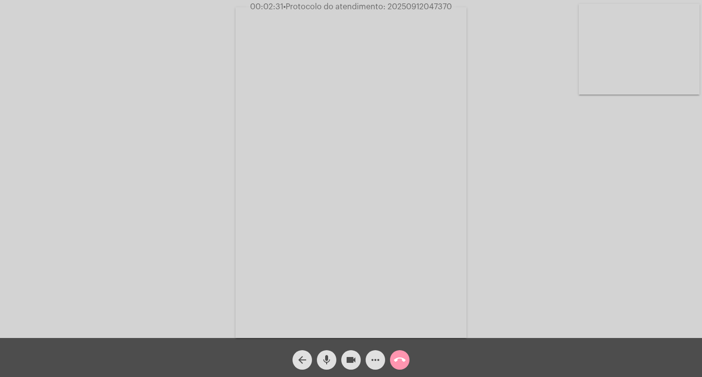
click at [349, 367] on span "videocam" at bounding box center [351, 360] width 12 height 20
click at [312, 365] on div "arrow_back" at bounding box center [302, 357] width 24 height 24
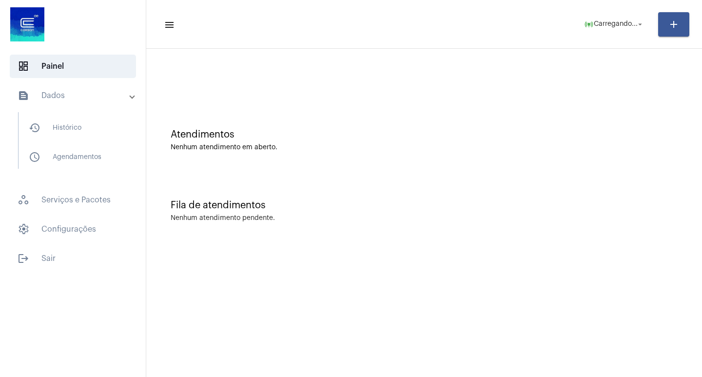
click at [327, 363] on mat-sidenav-content "menu online_prediction Carregando... arrow_drop_down add Atendimentos Nenhum at…" at bounding box center [424, 188] width 556 height 377
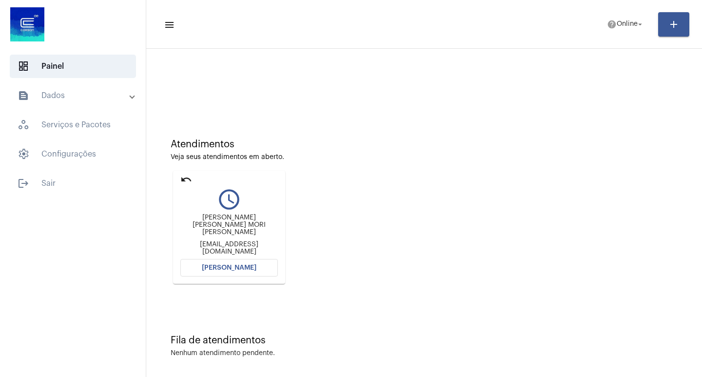
click at [216, 265] on span "[PERSON_NAME]" at bounding box center [229, 267] width 55 height 7
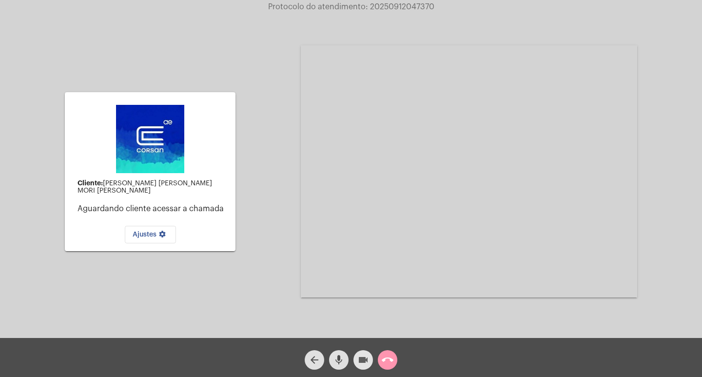
click at [361, 363] on mat-icon "videocam" at bounding box center [363, 360] width 12 height 12
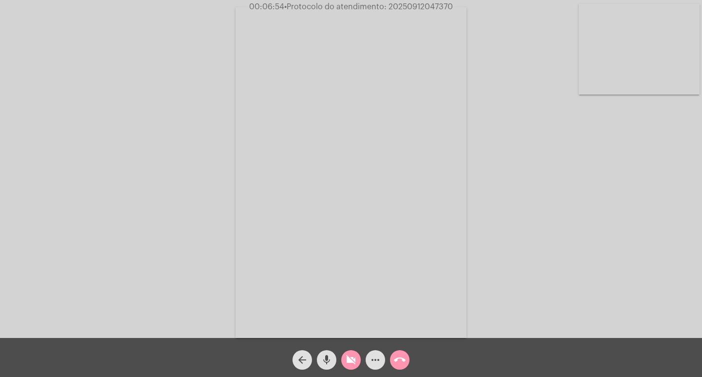
click at [353, 364] on mat-icon "videocam_off" at bounding box center [351, 360] width 12 height 12
click at [380, 358] on mat-icon "more_horiz" at bounding box center [376, 360] width 12 height 12
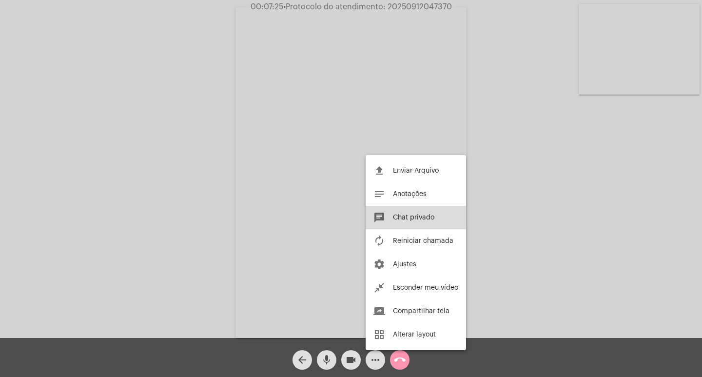
click at [410, 221] on button "chat Chat privado" at bounding box center [416, 217] width 100 height 23
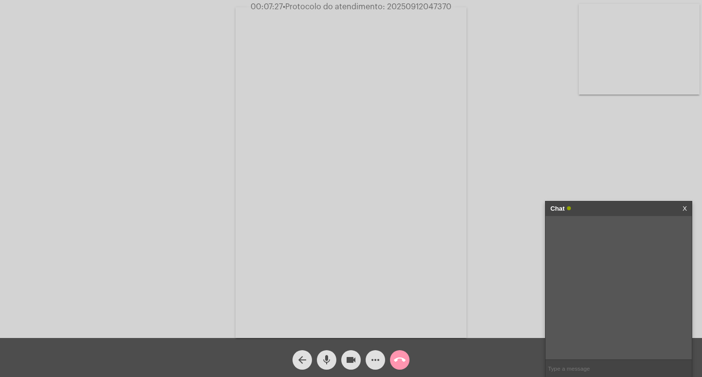
click at [638, 364] on input "text" at bounding box center [619, 368] width 146 height 17
type input "agergs"
click at [420, 0] on div "Acessando Câmera e Microfone..." at bounding box center [351, 169] width 702 height 338
click at [419, 4] on app-call "00:08:01 • Protocolo do atendimento: 20250912047370 Acessando Câmera e Microfon…" at bounding box center [351, 188] width 702 height 377
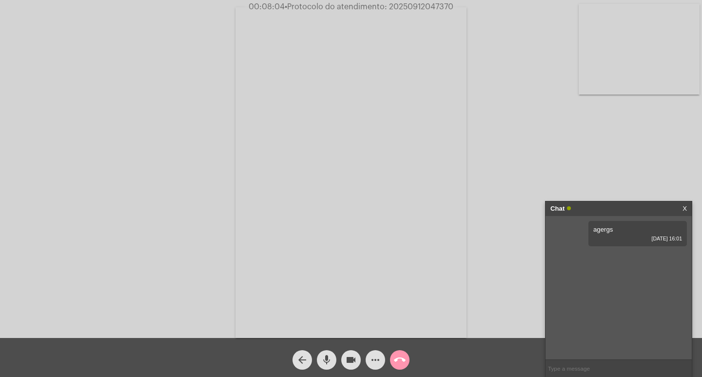
click at [583, 370] on input "text" at bounding box center [619, 368] width 146 height 17
paste input "20250912047370"
type input "20250912047370"
click at [584, 260] on link "https://neft-transfer-bucket.s3.amazonaws.com/temp-4aad2783-0a53-5be4-716a-803e…" at bounding box center [610, 257] width 68 height 7
click at [346, 372] on div "arrow_back mic videocam more_horiz call_end" at bounding box center [351, 357] width 702 height 39
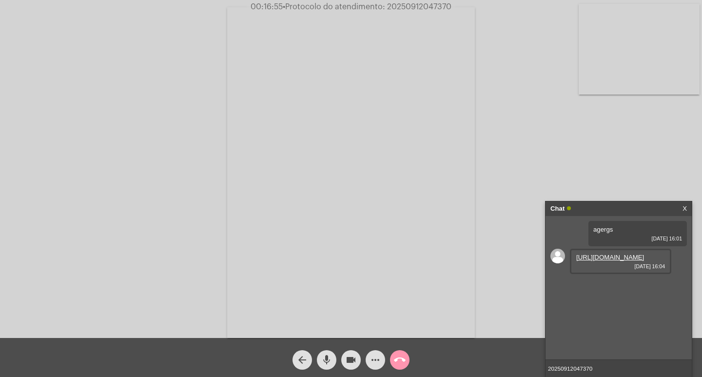
click at [352, 358] on mat-icon "videocam" at bounding box center [351, 360] width 12 height 12
click at [349, 359] on mat-icon "videocam_off" at bounding box center [351, 360] width 12 height 12
click at [603, 370] on input "20250912047370" at bounding box center [619, 368] width 146 height 17
click at [603, 210] on div "Chat" at bounding box center [608, 208] width 116 height 15
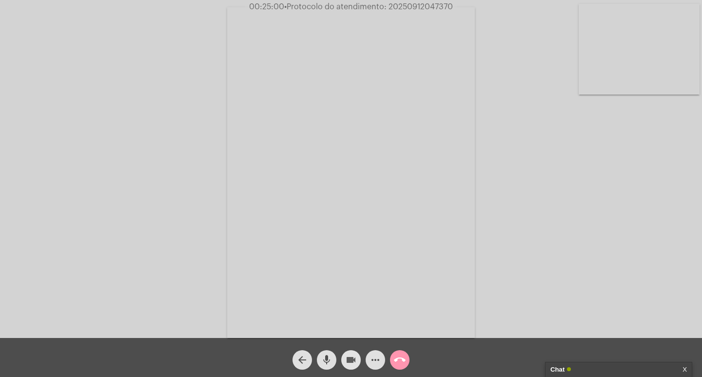
click at [350, 353] on span "videocam" at bounding box center [351, 360] width 12 height 20
click at [330, 355] on button "mic" at bounding box center [327, 360] width 20 height 20
click at [392, 363] on button "call_end" at bounding box center [400, 360] width 20 height 20
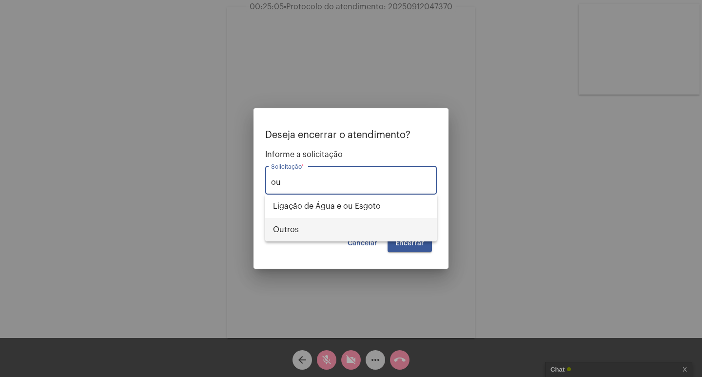
click at [325, 227] on span "Outros" at bounding box center [351, 229] width 156 height 23
type input "Outros"
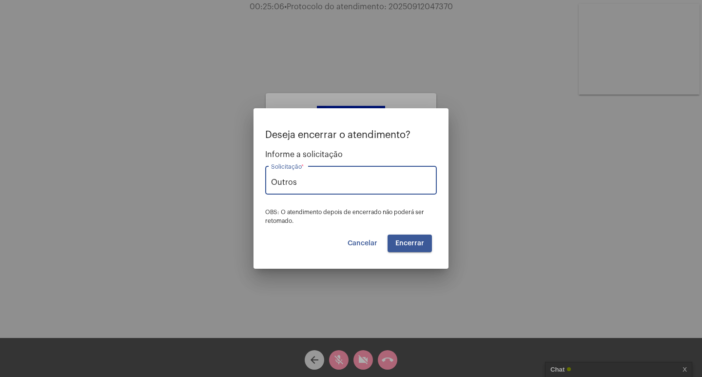
click at [410, 244] on span "Encerrar" at bounding box center [409, 243] width 29 height 7
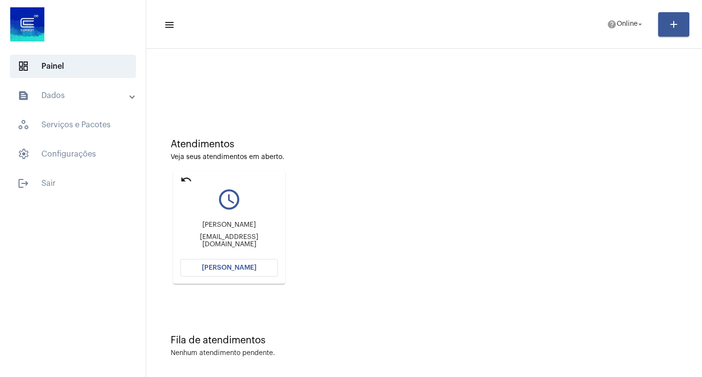
click at [235, 268] on span "[PERSON_NAME]" at bounding box center [229, 267] width 55 height 7
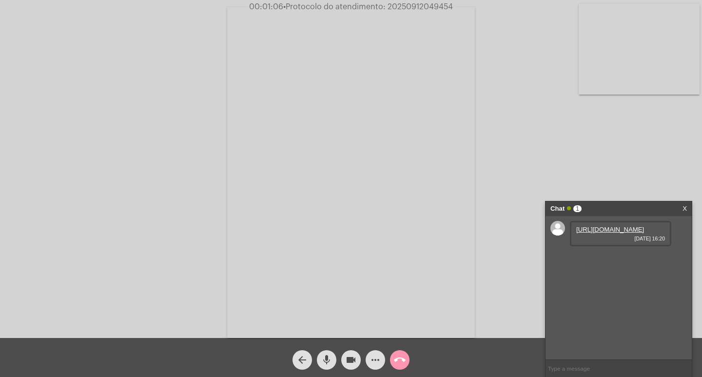
click at [590, 233] on link "https://neft-transfer-bucket.s3.amazonaws.com/temp-b28f0ef8-de11-7f32-ba77-9c93…" at bounding box center [610, 229] width 68 height 7
click at [612, 261] on link "https://neft-transfer-bucket.s3.amazonaws.com/temp-1a856a06-94f8-dcae-9938-0fd4…" at bounding box center [610, 257] width 68 height 7
click at [413, 5] on span "• Protocolo do atendimento: 20250912049454" at bounding box center [367, 7] width 170 height 8
copy span "20250912049454"
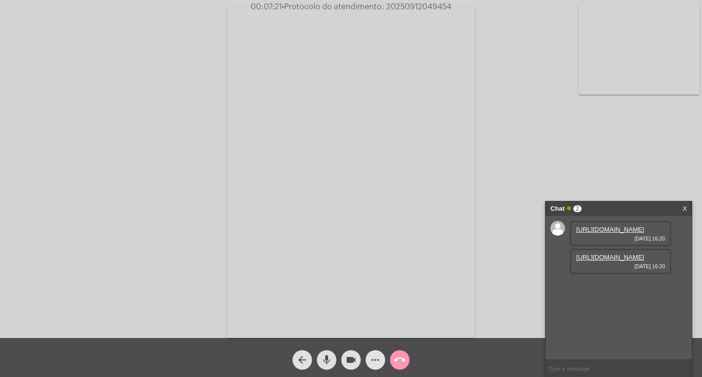
click at [377, 351] on span "more_horiz" at bounding box center [376, 360] width 12 height 20
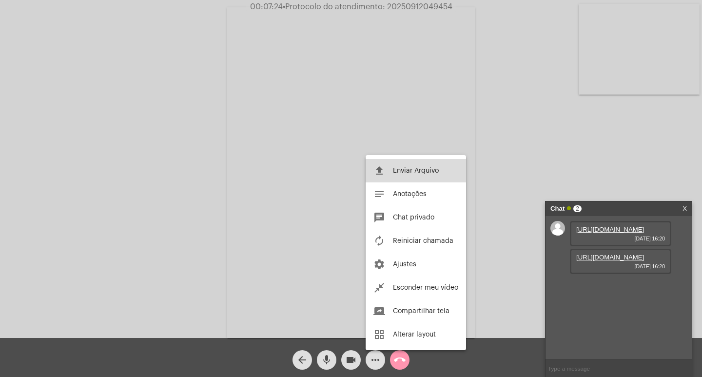
click at [422, 166] on button "file_upload Enviar Arquivo" at bounding box center [416, 170] width 100 height 23
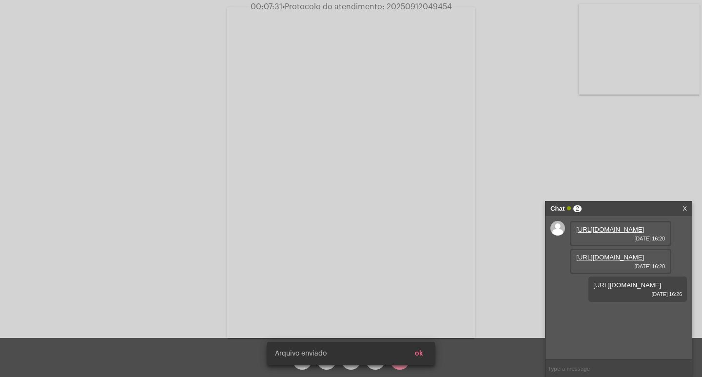
scroll to position [8, 0]
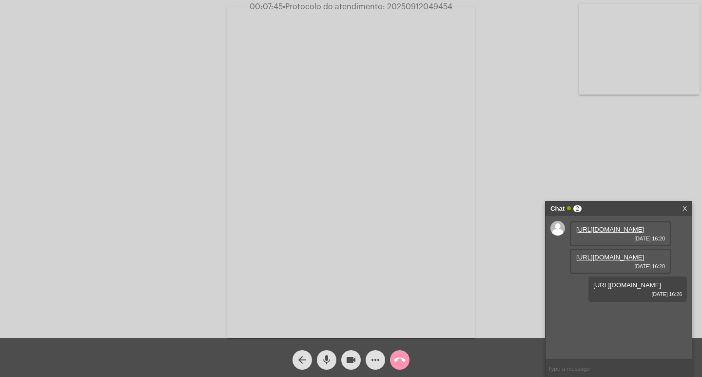
click at [407, 1] on div "Acessando Câmera e Microfone..." at bounding box center [351, 169] width 702 height 338
click at [408, 7] on span "• Protocolo do atendimento: 20250912049454" at bounding box center [368, 7] width 170 height 8
copy span "20250912049454"
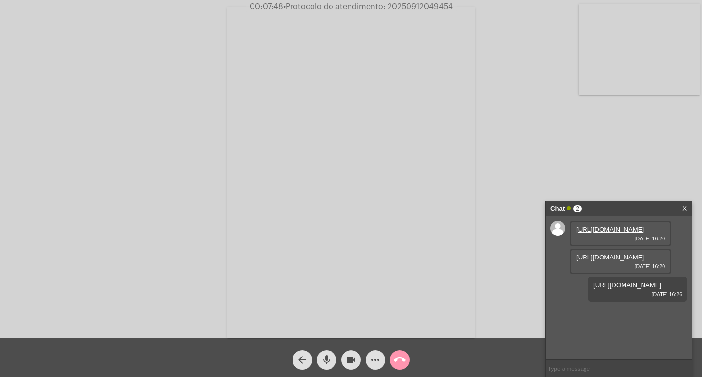
click at [586, 369] on input "text" at bounding box center [619, 368] width 146 height 17
paste input "20250912049454"
type input "20250912049454"
click at [630, 207] on div "Chat" at bounding box center [608, 208] width 116 height 15
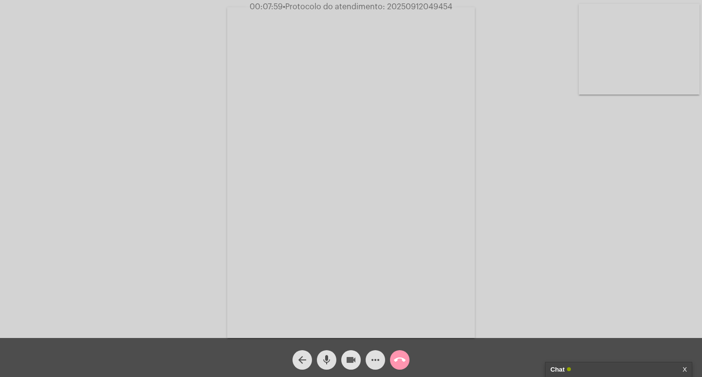
click at [348, 359] on mat-icon "videocam" at bounding box center [351, 360] width 12 height 12
click at [329, 359] on mat-icon "mic" at bounding box center [327, 360] width 12 height 12
click at [398, 353] on span "call_end" at bounding box center [400, 360] width 12 height 20
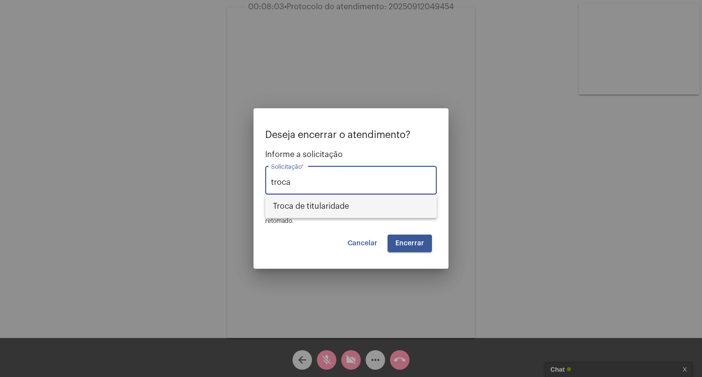
click at [367, 212] on span "Troca de titularidade" at bounding box center [351, 206] width 156 height 23
type input "Troca de titularidade"
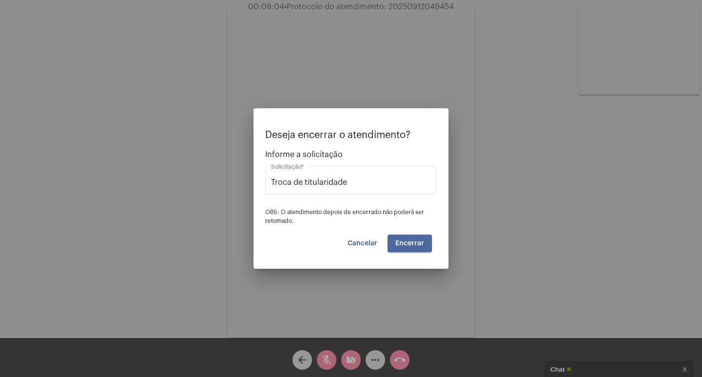
click at [390, 241] on button "Encerrar" at bounding box center [410, 243] width 44 height 18
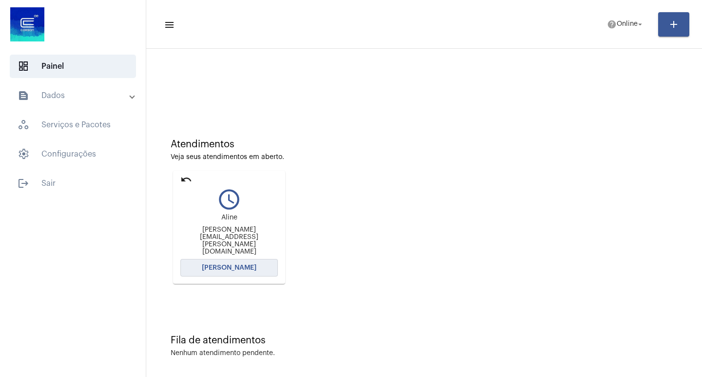
click at [227, 267] on span "[PERSON_NAME]" at bounding box center [229, 267] width 55 height 7
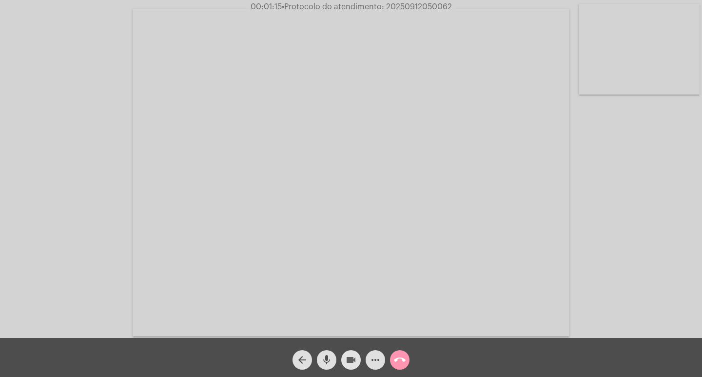
click at [355, 357] on mat-icon "videocam" at bounding box center [351, 360] width 12 height 12
click at [355, 357] on mat-icon "videocam_off" at bounding box center [351, 360] width 12 height 12
click at [394, 366] on span "call_end" at bounding box center [400, 360] width 12 height 20
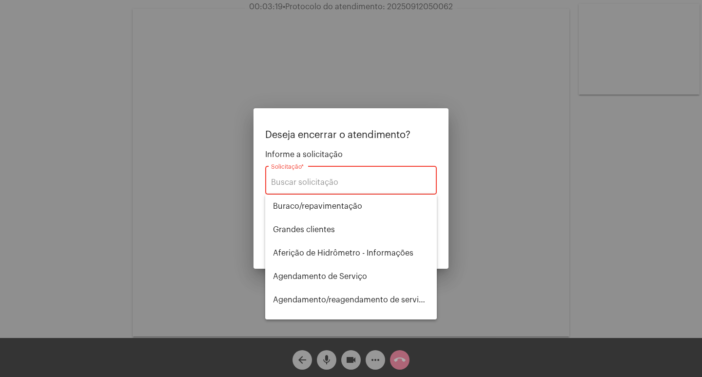
click at [315, 188] on div "Solicitação *" at bounding box center [351, 179] width 160 height 31
click at [302, 179] on input "Solicitação *" at bounding box center [351, 182] width 160 height 9
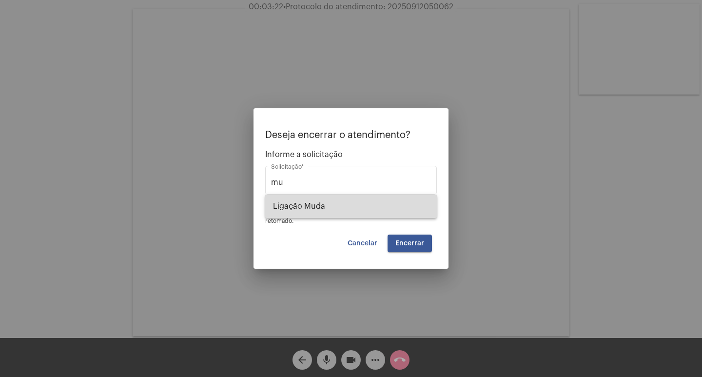
click at [366, 200] on span "Ligação Muda" at bounding box center [351, 206] width 156 height 23
type input "Ligação Muda"
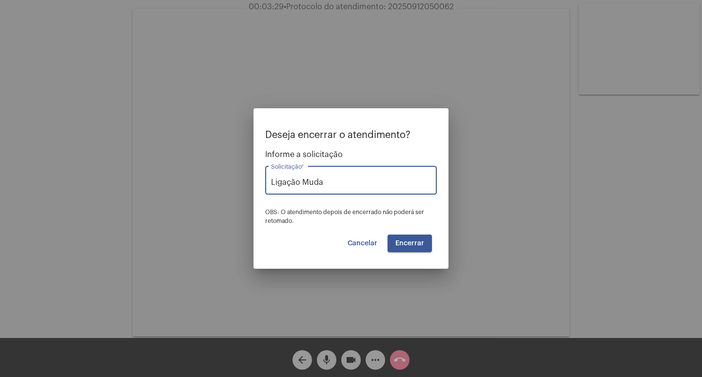
click at [399, 243] on span "Encerrar" at bounding box center [409, 243] width 29 height 7
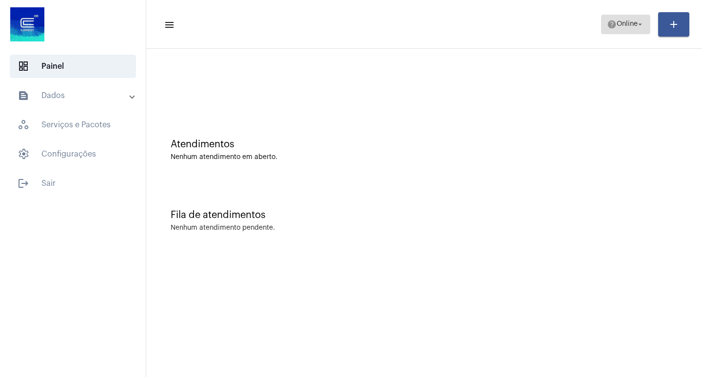
click at [623, 31] on span "help Online arrow_drop_down" at bounding box center [626, 24] width 38 height 18
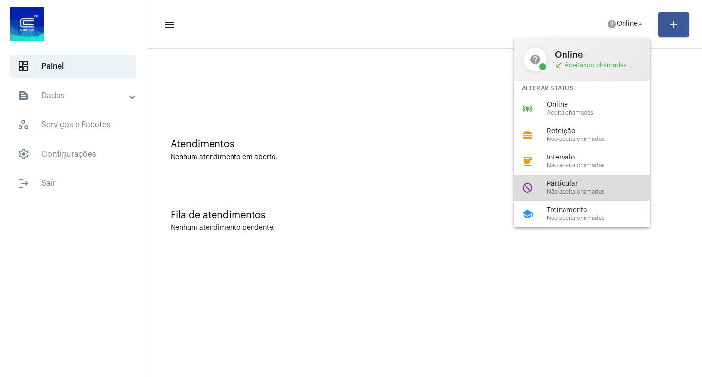
click at [572, 187] on span "Particular" at bounding box center [602, 183] width 111 height 7
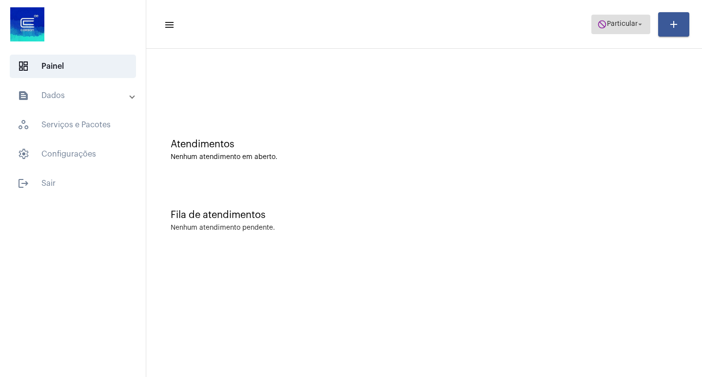
click at [607, 26] on span "Particular" at bounding box center [622, 24] width 31 height 7
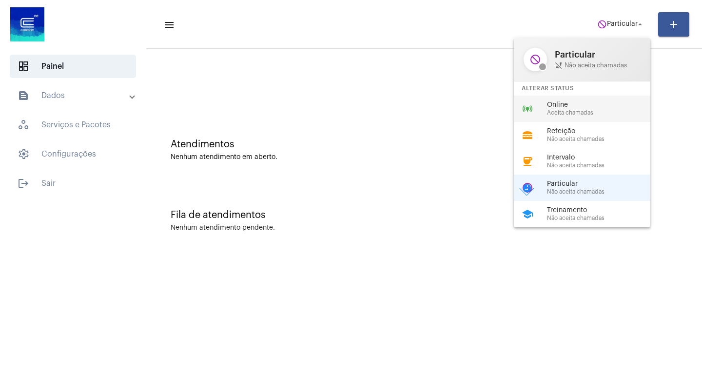
click at [605, 111] on span "Aceita chamadas" at bounding box center [602, 113] width 111 height 6
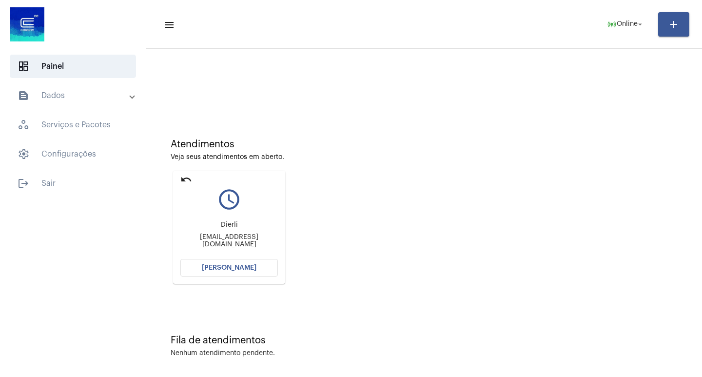
click at [264, 272] on button "[PERSON_NAME]" at bounding box center [229, 268] width 98 height 18
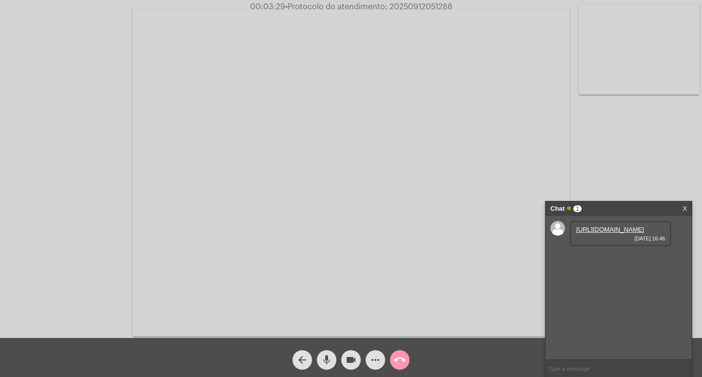
click at [585, 233] on link "https://neft-transfer-bucket.s3.amazonaws.com/temp-83dd2443-a2ef-8234-4f05-862b…" at bounding box center [610, 229] width 68 height 7
click at [616, 261] on link "https://neft-transfer-bucket.s3.amazonaws.com/temp-1b61bc14-bdf4-9124-0819-af58…" at bounding box center [610, 257] width 68 height 7
click at [617, 289] on link "https://neft-transfer-bucket.s3.amazonaws.com/temp-ffc0cd6a-a740-aae0-fabe-bc1e…" at bounding box center [610, 284] width 68 height 7
click at [384, 359] on button "more_horiz" at bounding box center [376, 360] width 20 height 20
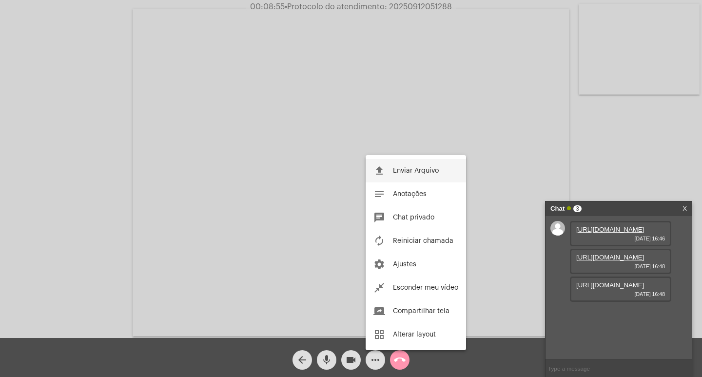
click at [448, 164] on button "file_upload Enviar Arquivo" at bounding box center [416, 170] width 100 height 23
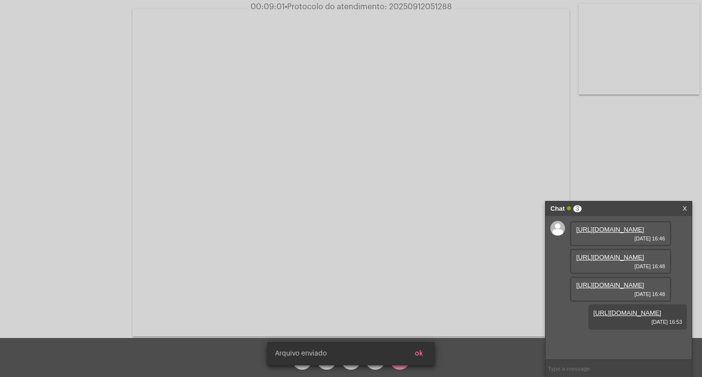
scroll to position [58, 0]
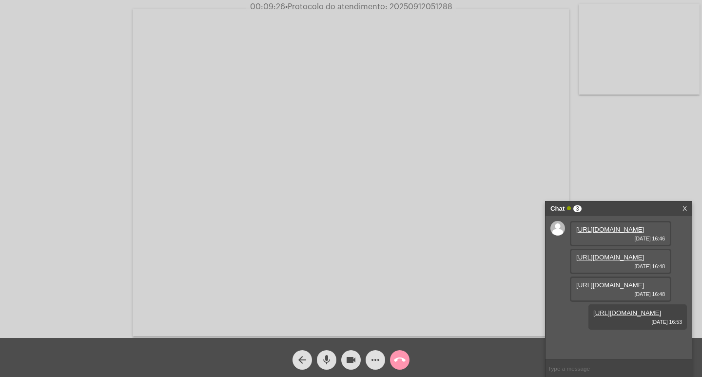
click at [419, 5] on span "• Protocolo do atendimento: 20250912051288" at bounding box center [368, 7] width 167 height 8
copy span "20250912051288"
click at [563, 370] on input "text" at bounding box center [619, 368] width 146 height 17
drag, startPoint x: 543, startPoint y: 318, endPoint x: 514, endPoint y: 347, distance: 41.0
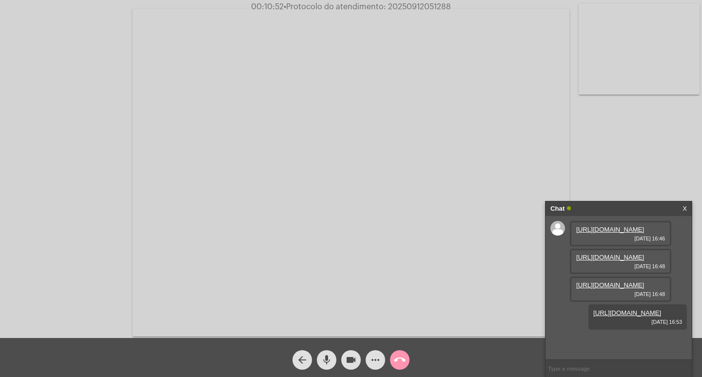
click at [528, 346] on app-call "00:10:52 • Protocolo do atendimento: 20250912051288 Acessando Câmera e Microfon…" at bounding box center [351, 188] width 702 height 377
click at [609, 316] on link "https://neft-transfer-bucket.s3.amazonaws.com/temp-cb47c16c-808f-ec80-7b4c-b50d…" at bounding box center [627, 312] width 68 height 7
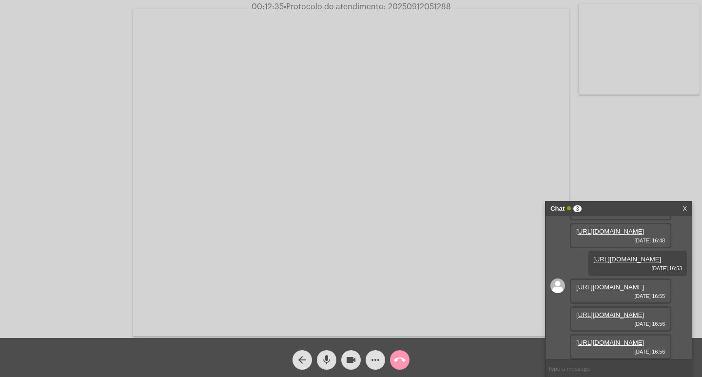
scroll to position [157, 0]
click at [595, 285] on link "https://neft-transfer-bucket.s3.amazonaws.com/temp-6c486585-c90f-9112-5a31-0028…" at bounding box center [610, 286] width 68 height 7
click at [605, 311] on link "https://neft-transfer-bucket.s3.amazonaws.com/temp-abd590c3-509d-11b8-f8f9-8d88…" at bounding box center [610, 314] width 68 height 7
click at [585, 341] on link "https://neft-transfer-bucket.s3.amazonaws.com/temp-af60f4ff-8dbb-e71c-cfdd-4f96…" at bounding box center [610, 342] width 68 height 7
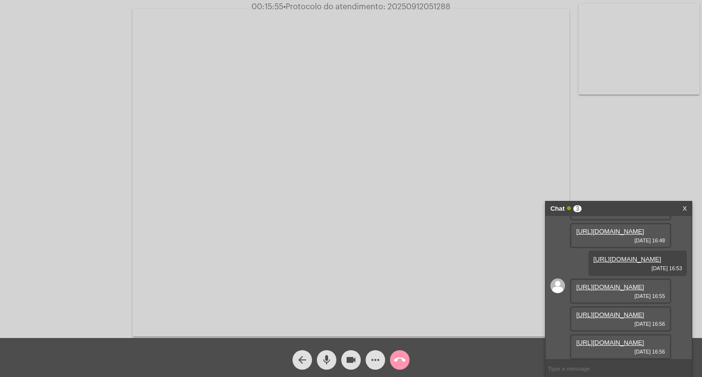
click at [386, 352] on div "more_horiz" at bounding box center [375, 357] width 24 height 24
click at [371, 359] on mat-icon "more_horiz" at bounding box center [376, 360] width 12 height 12
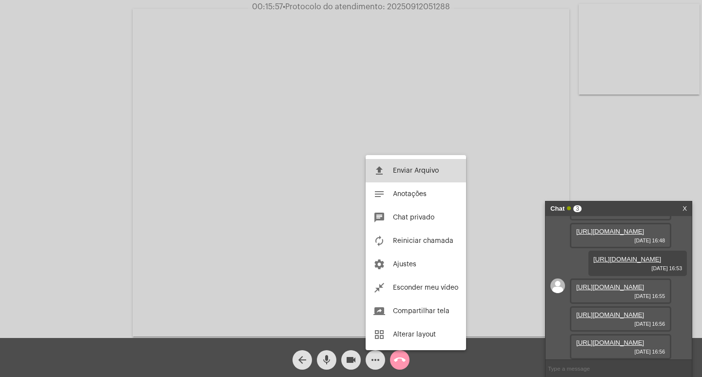
click at [413, 178] on button "file_upload Enviar Arquivo" at bounding box center [416, 170] width 100 height 23
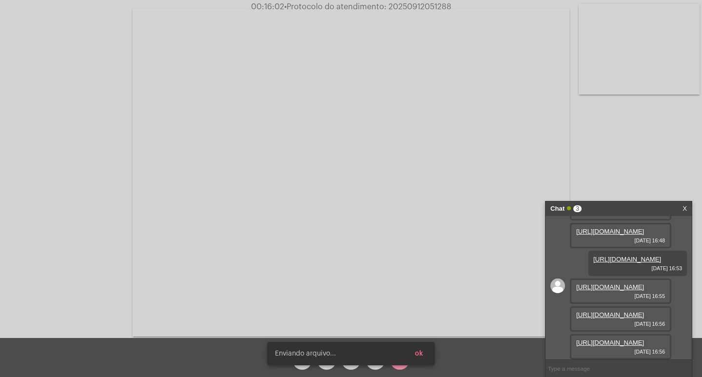
scroll to position [257, 0]
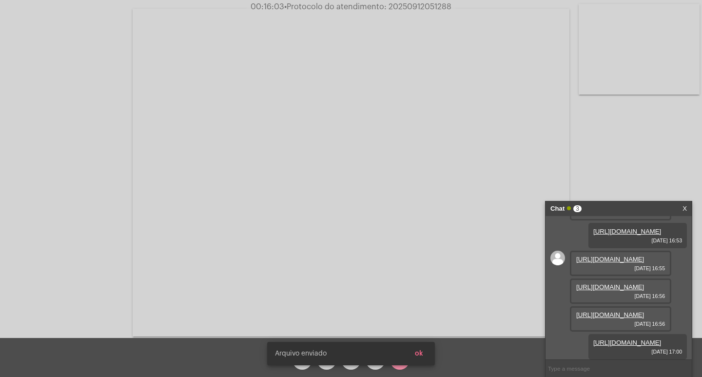
click at [441, 6] on span "• Protocolo do atendimento: 20250912051288" at bounding box center [367, 7] width 167 height 8
copy span "20250912051288"
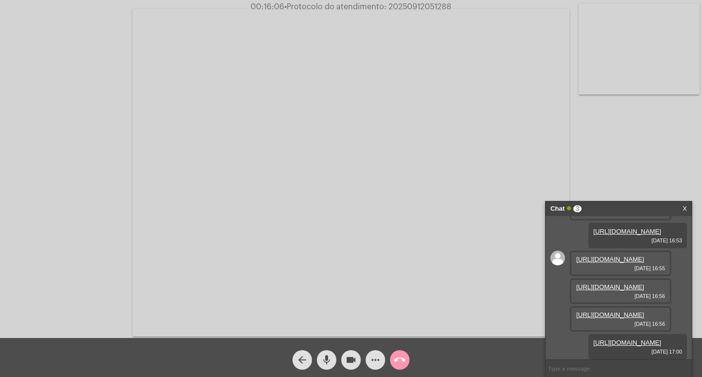
click at [590, 364] on input "text" at bounding box center [619, 368] width 146 height 17
paste input "20250912051288"
type input "20250912051288"
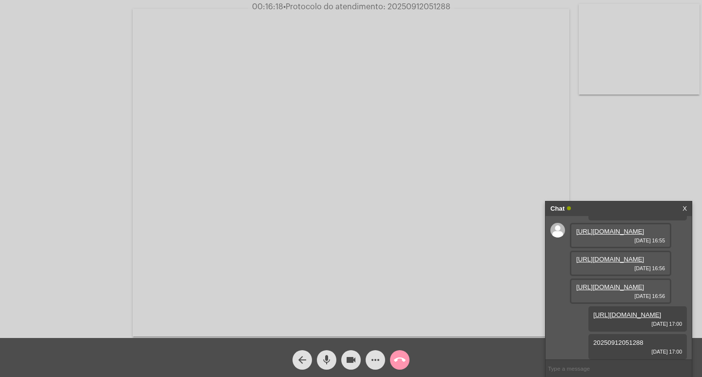
click at [612, 189] on div "Acessando Câmera e Microfone..." at bounding box center [351, 171] width 700 height 338
click at [395, 362] on mat-icon "call_end" at bounding box center [400, 360] width 12 height 12
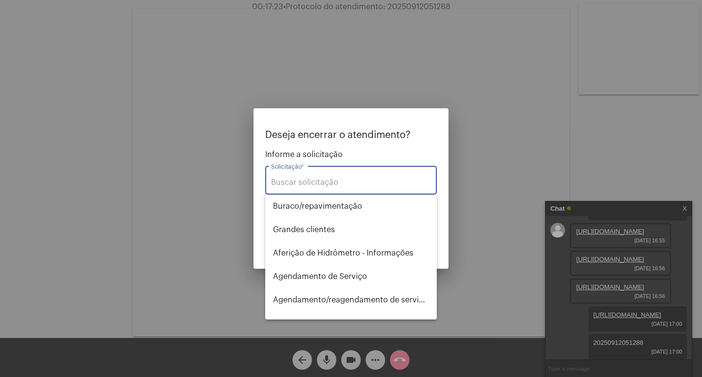
click at [385, 184] on input "Solicitação *" at bounding box center [351, 182] width 160 height 9
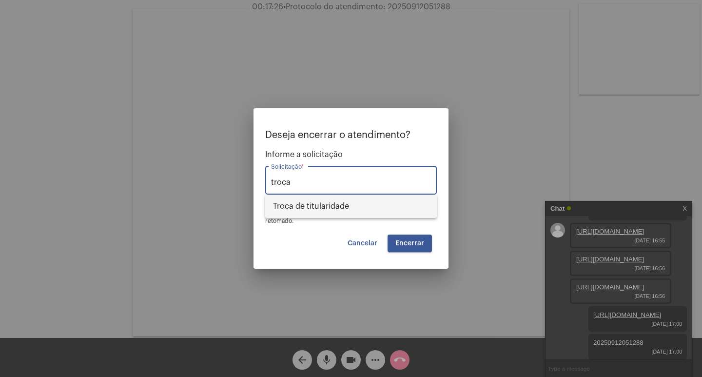
click at [399, 212] on span "Troca de titularidade" at bounding box center [351, 206] width 156 height 23
type input "Troca de titularidade"
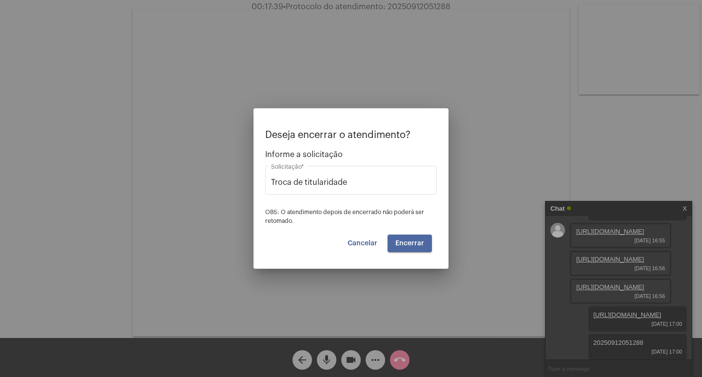
click at [408, 242] on span "Encerrar" at bounding box center [409, 243] width 29 height 7
